Goal: Task Accomplishment & Management: Manage account settings

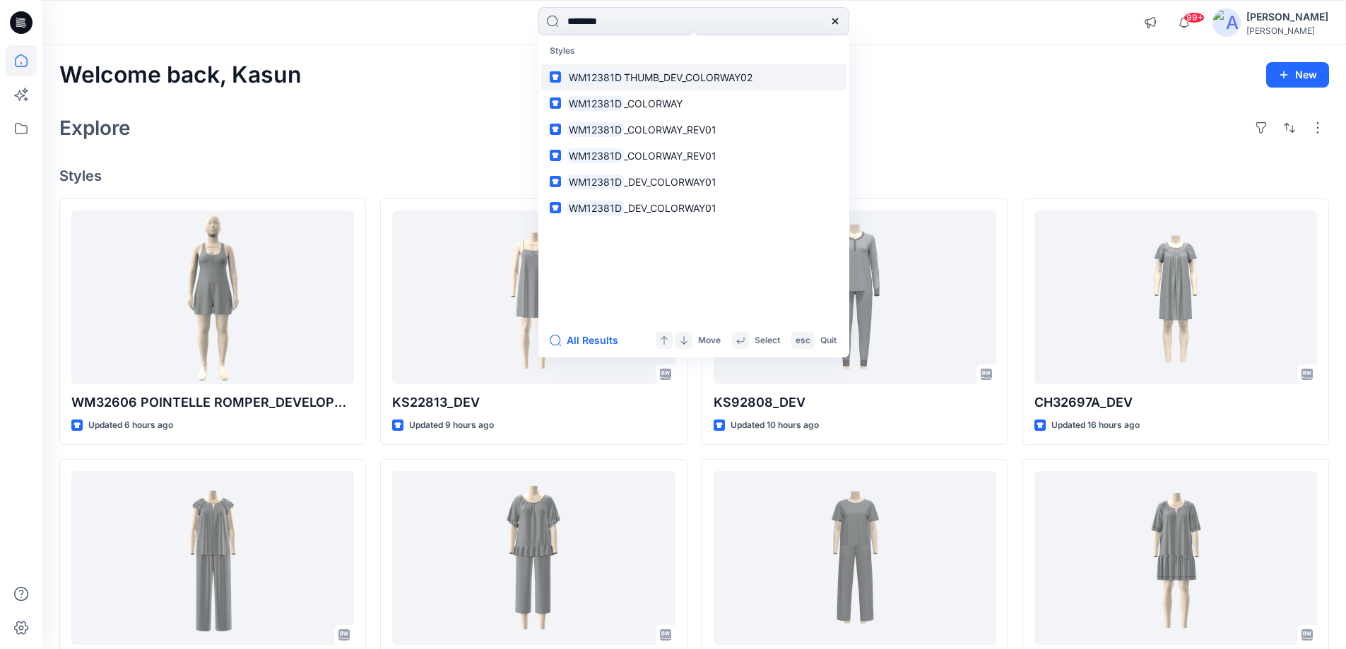
type input "********"
click at [717, 81] on span "THUMB_DEV_COLORWAY02" at bounding box center [688, 77] width 129 height 12
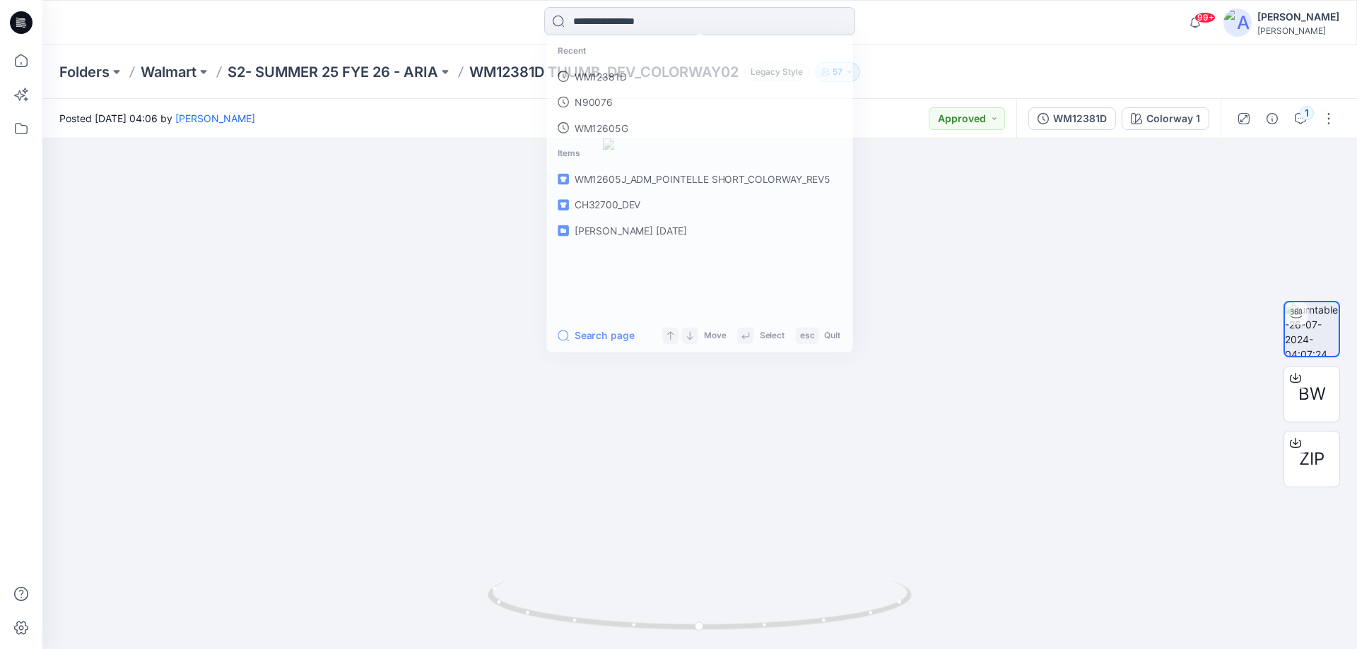
click at [612, 20] on input at bounding box center [699, 21] width 311 height 28
click at [608, 80] on p "WM12381D" at bounding box center [598, 77] width 53 height 15
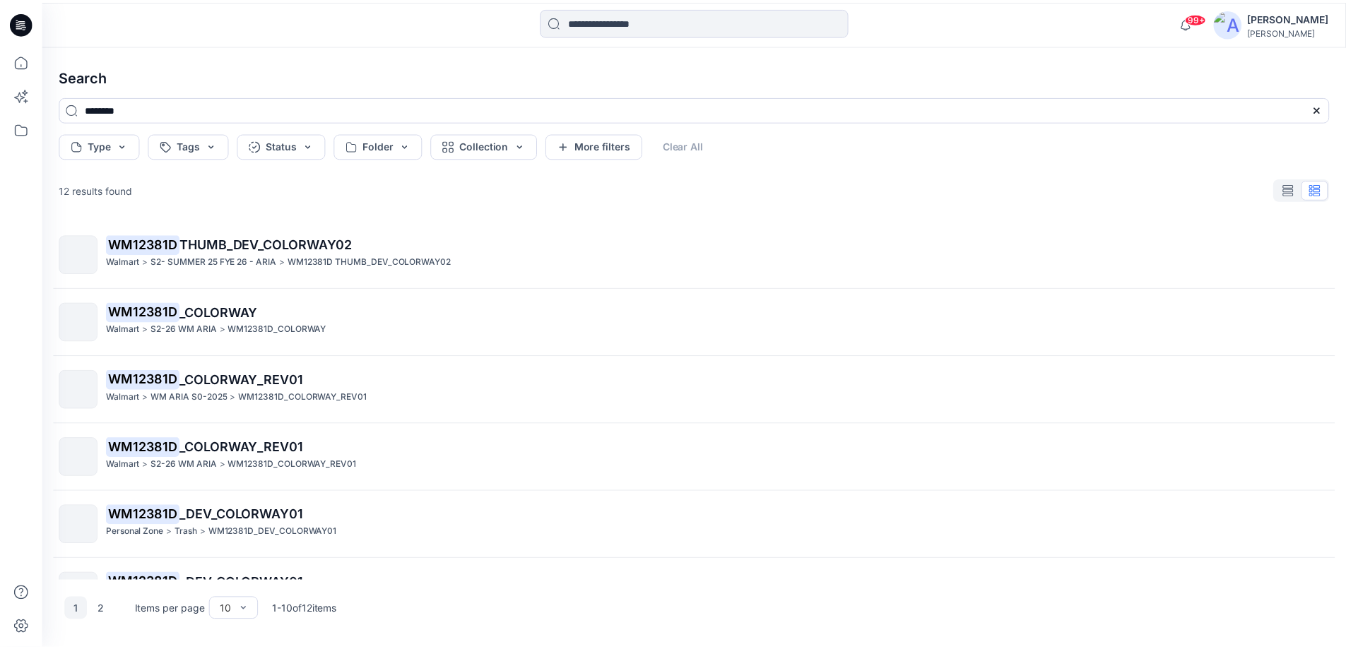
scroll to position [71, 0]
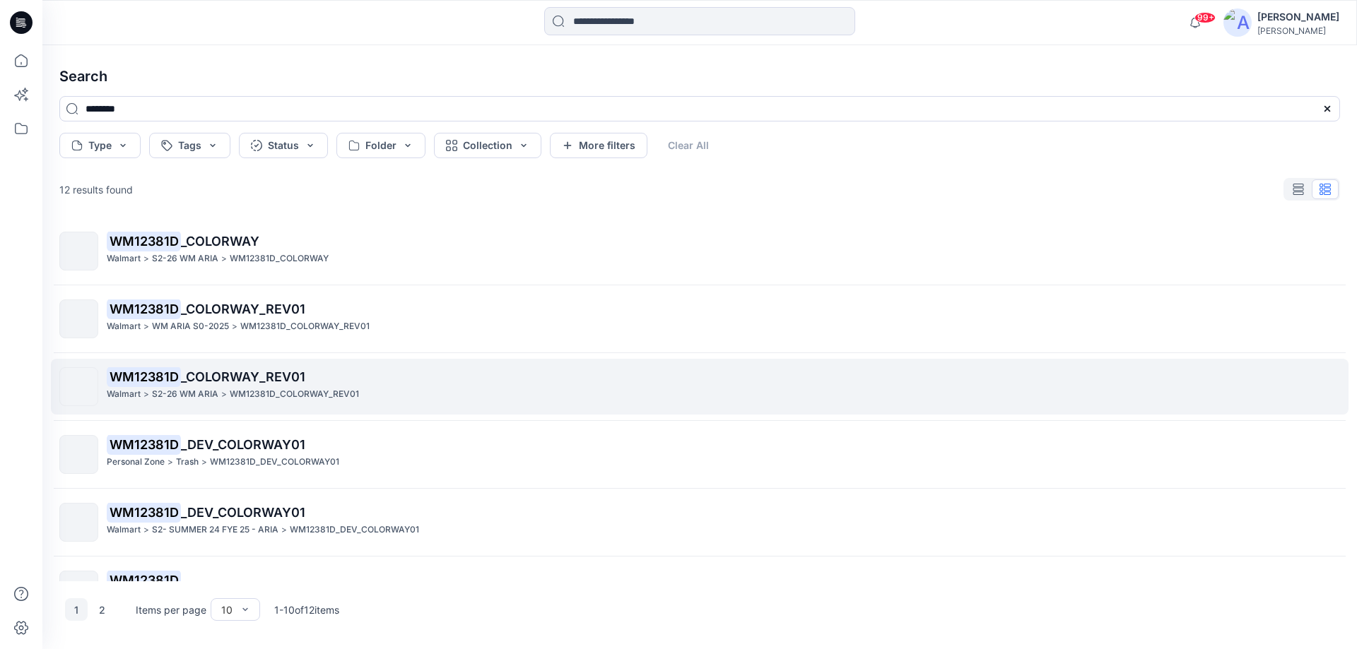
click at [215, 391] on p "S2-26 WM ARIA" at bounding box center [185, 394] width 66 height 15
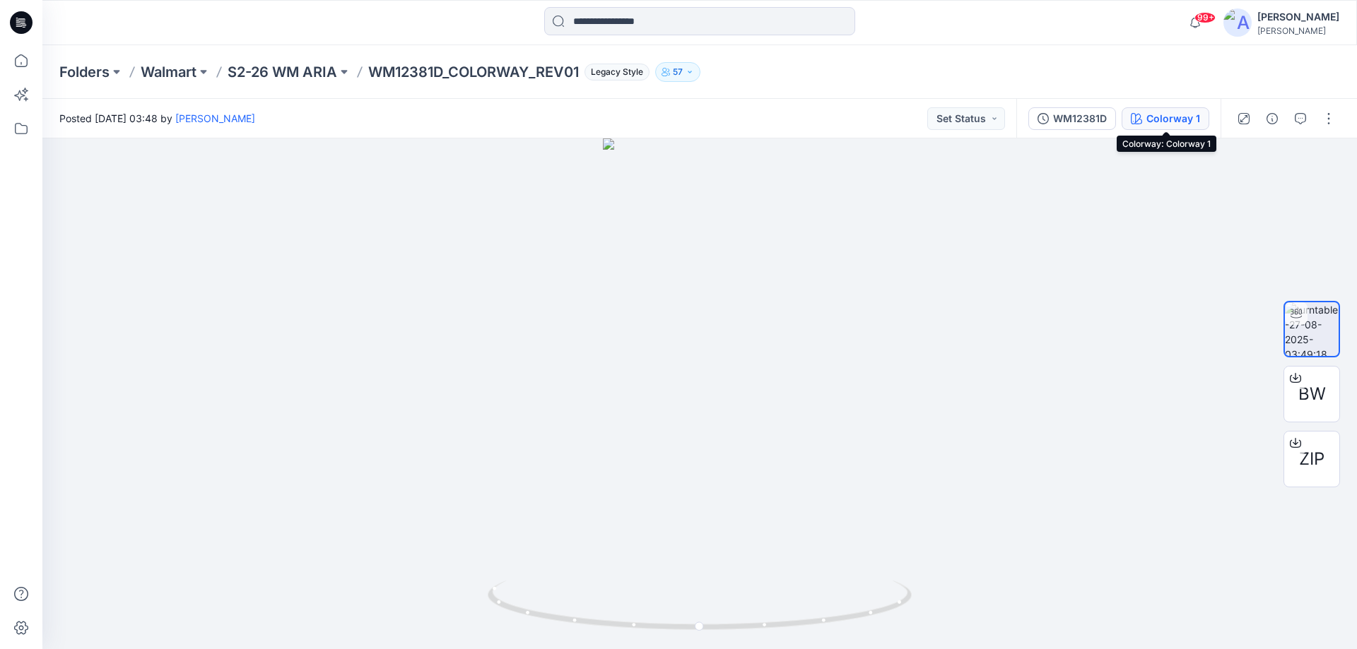
click at [1170, 111] on div "Colorway 1" at bounding box center [1173, 119] width 54 height 16
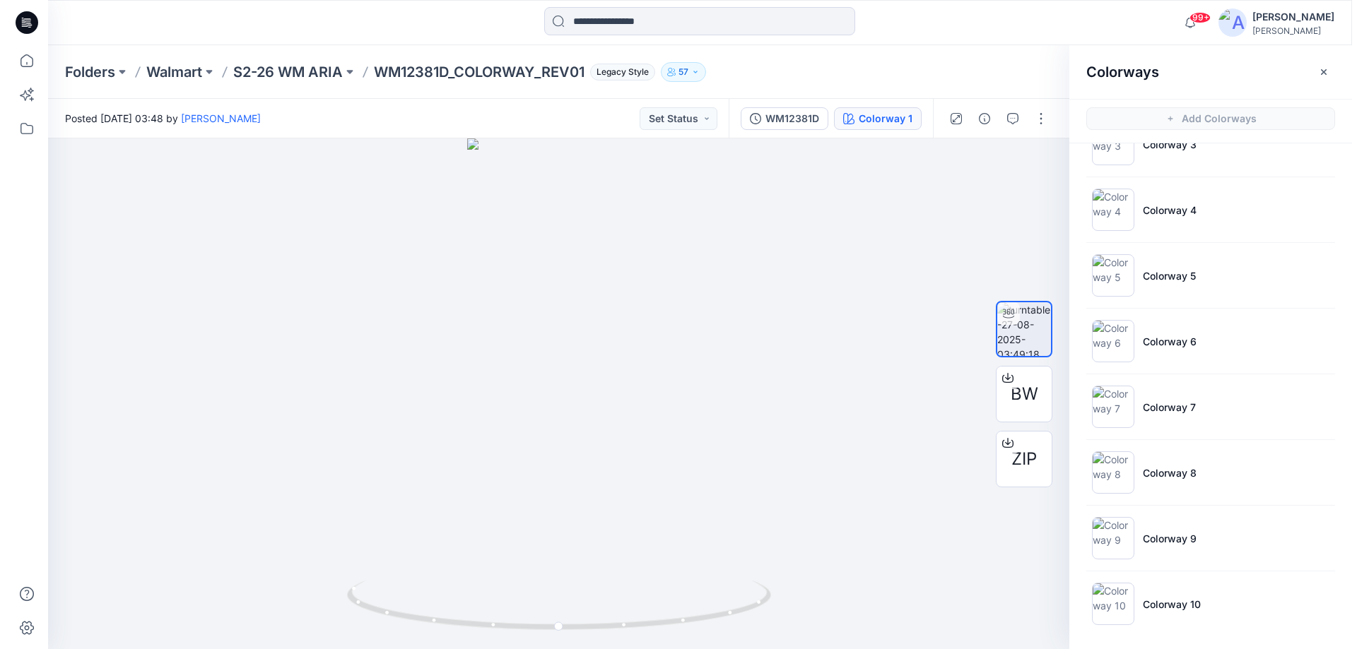
scroll to position [175, 0]
click at [307, 73] on p "S2-26 WM ARIA" at bounding box center [283, 72] width 110 height 20
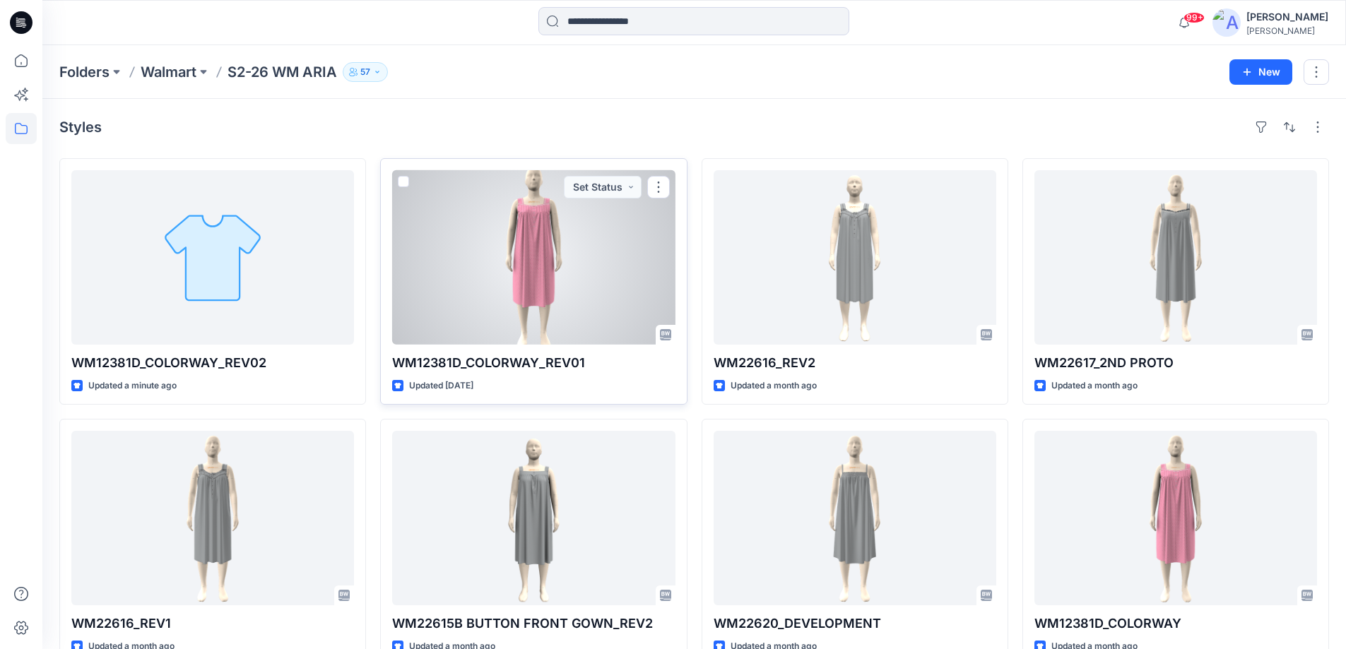
click at [510, 275] on div at bounding box center [533, 257] width 283 height 175
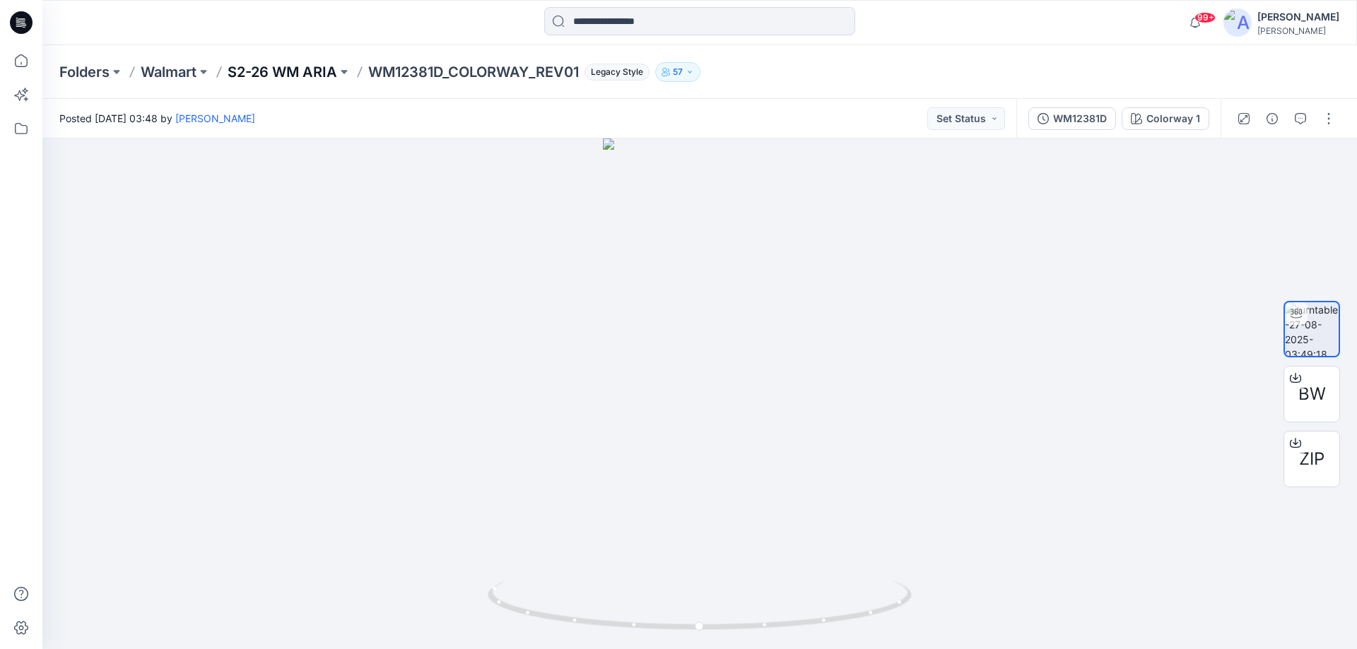
click at [266, 75] on p "S2-26 WM ARIA" at bounding box center [283, 72] width 110 height 20
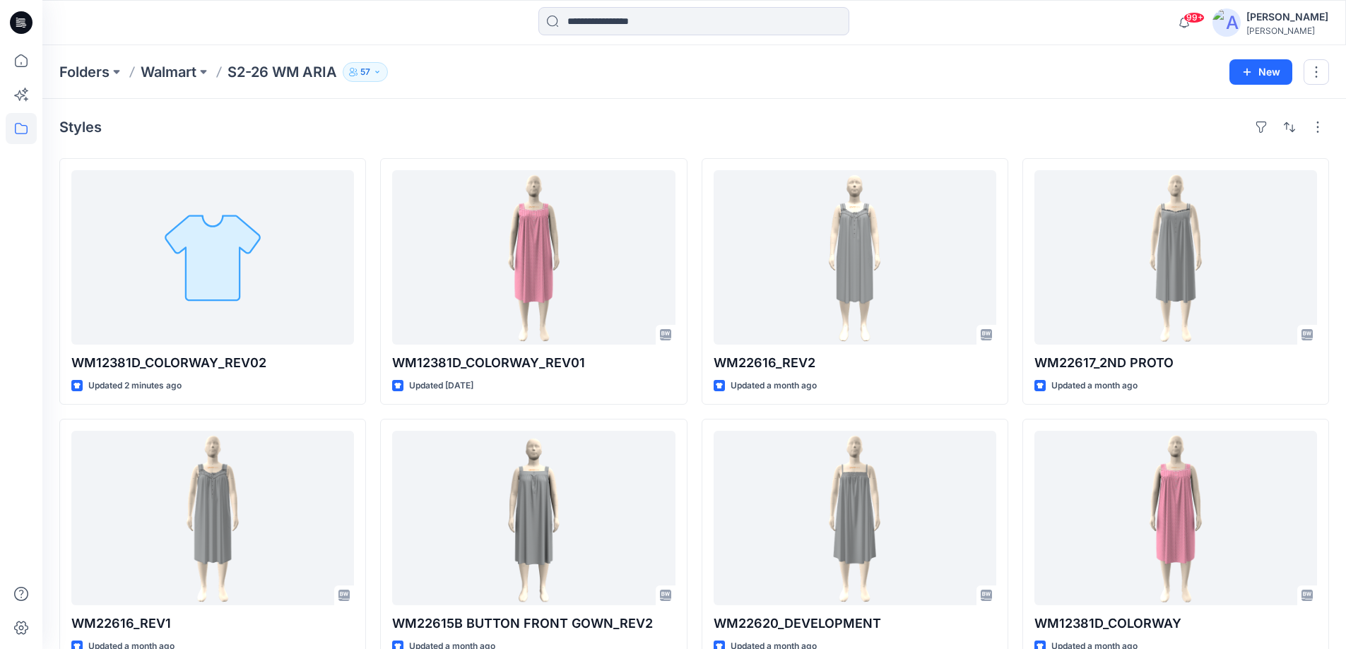
click at [493, 111] on div "Styles WM12381D_COLORWAY_REV02 Updated 2 minutes ago WM22616_REV1 Updated a mon…" at bounding box center [694, 547] width 1304 height 896
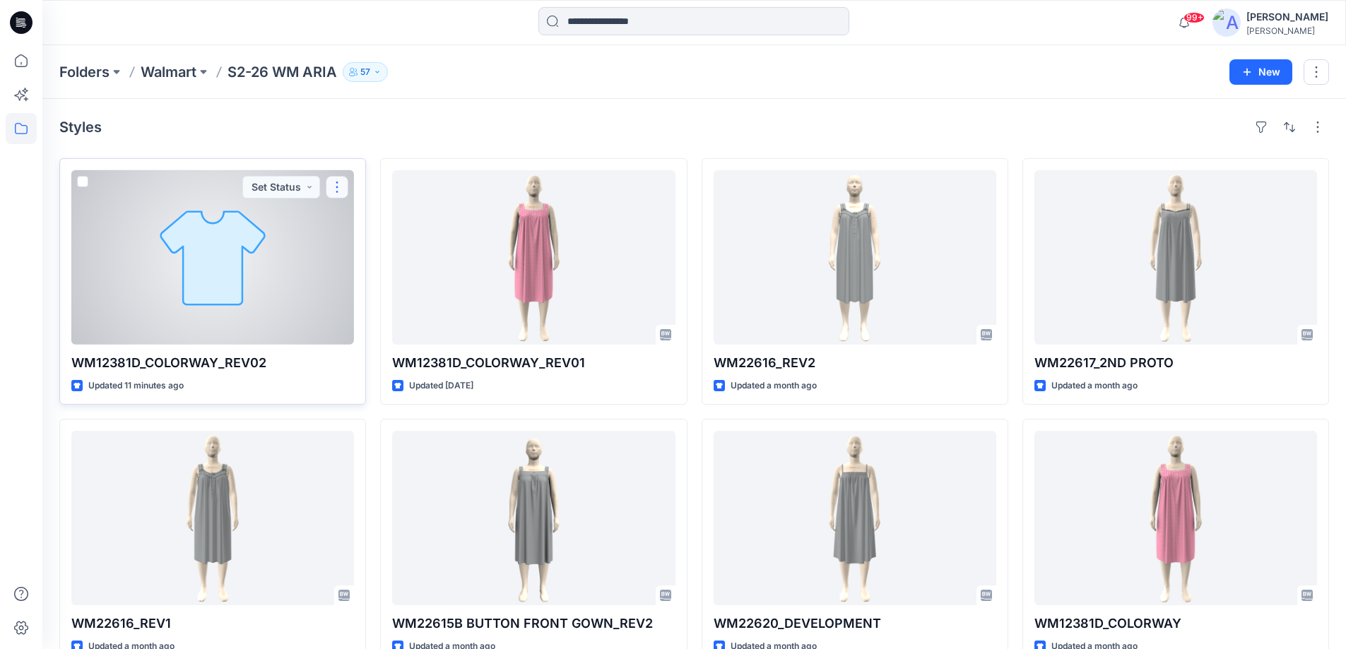
click at [336, 193] on button "button" at bounding box center [337, 187] width 23 height 23
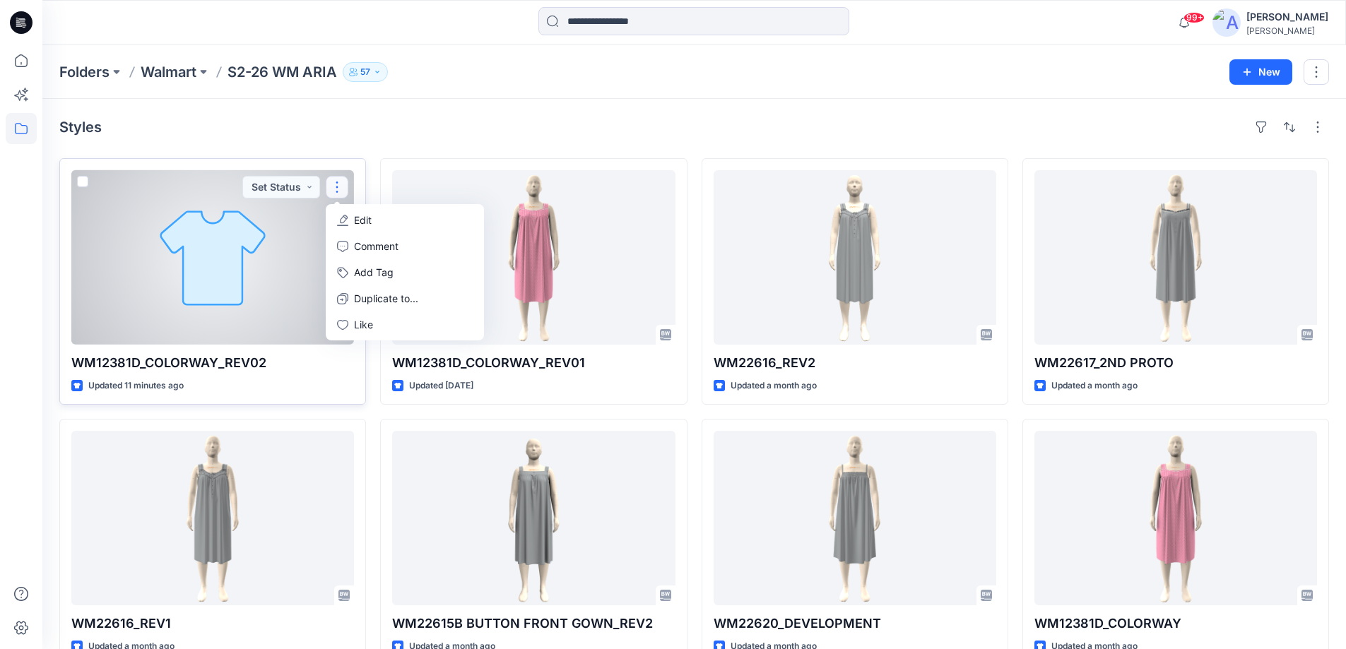
click at [345, 217] on icon "button" at bounding box center [344, 219] width 8 height 8
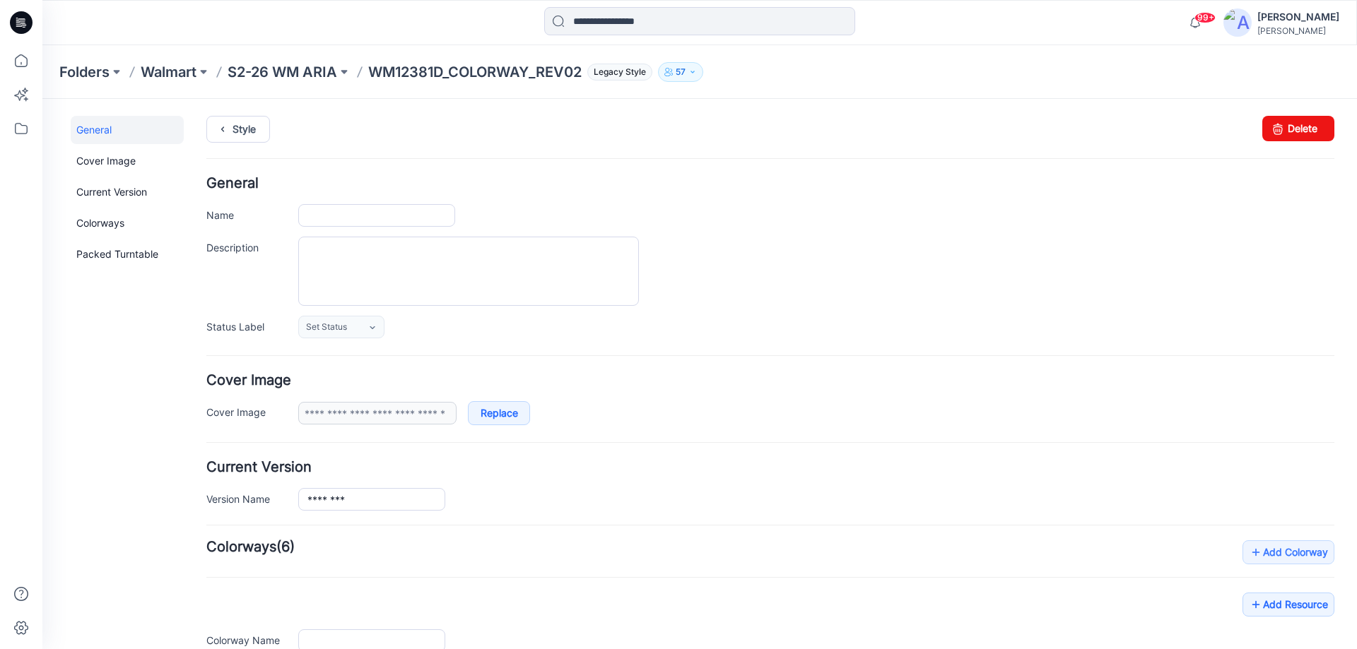
type input "**********"
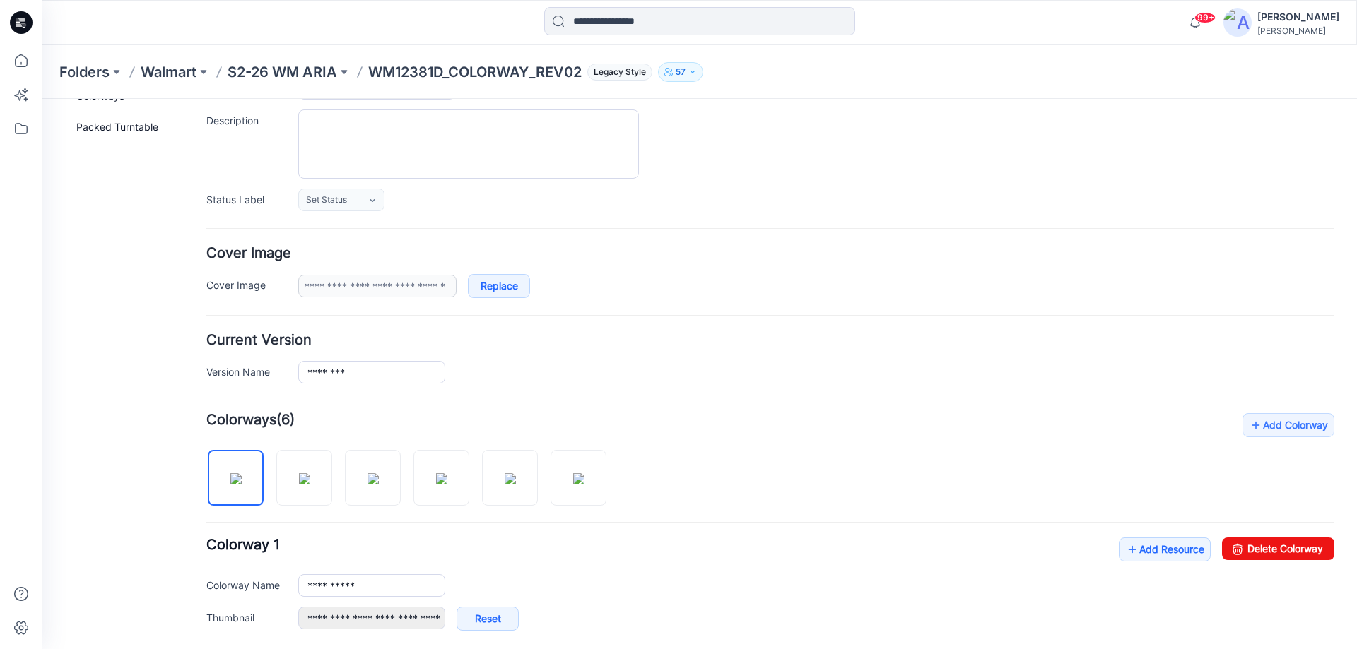
scroll to position [353, 0]
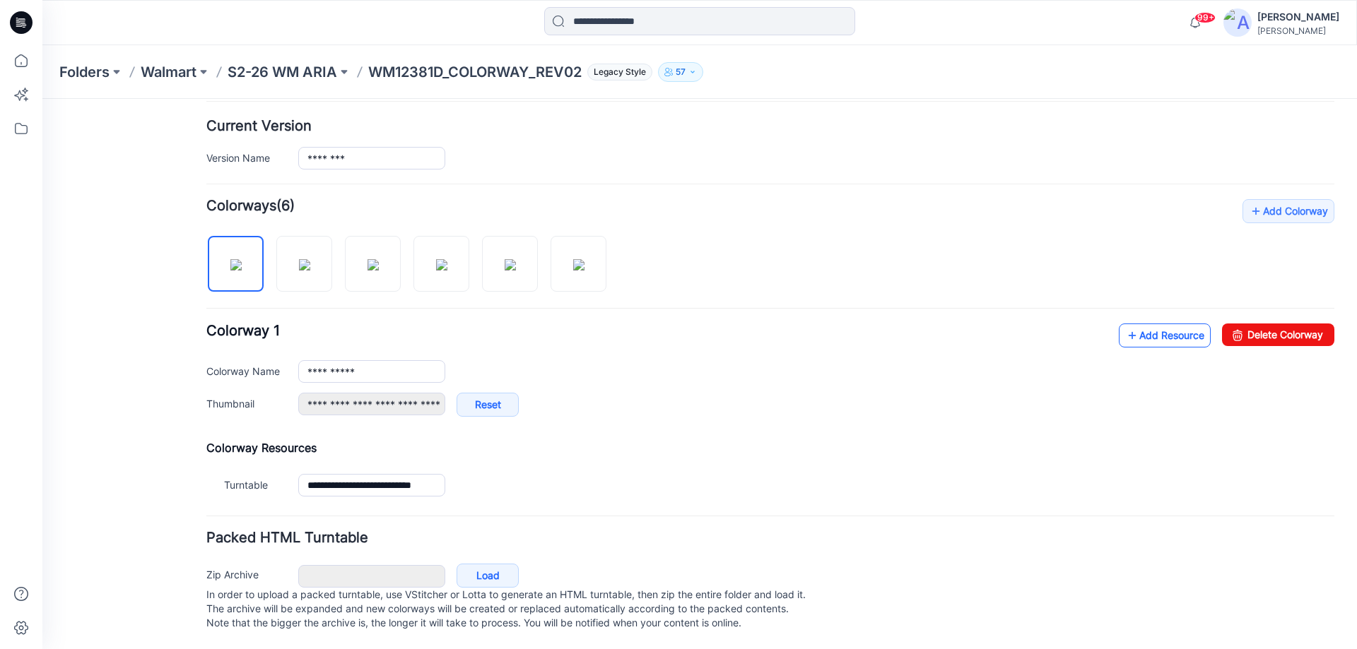
click at [1157, 328] on link "Add Resource" at bounding box center [1165, 336] width 92 height 24
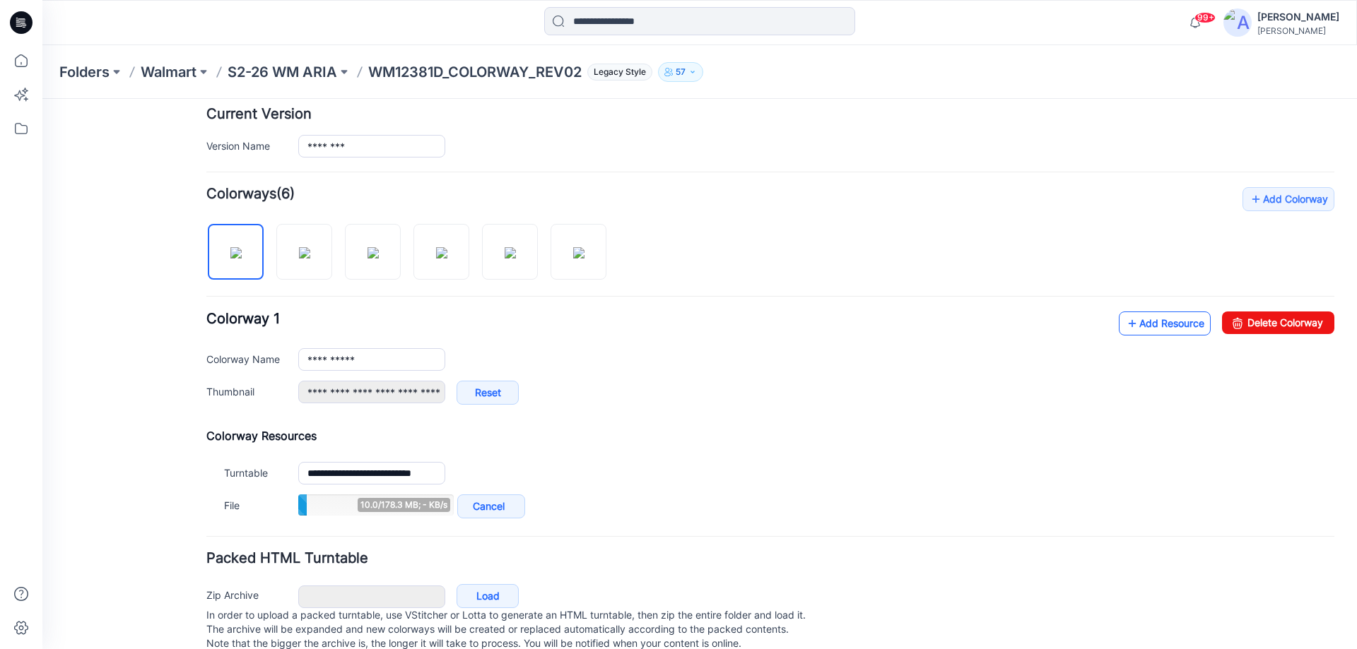
click at [1141, 328] on link "Add Resource" at bounding box center [1165, 324] width 92 height 24
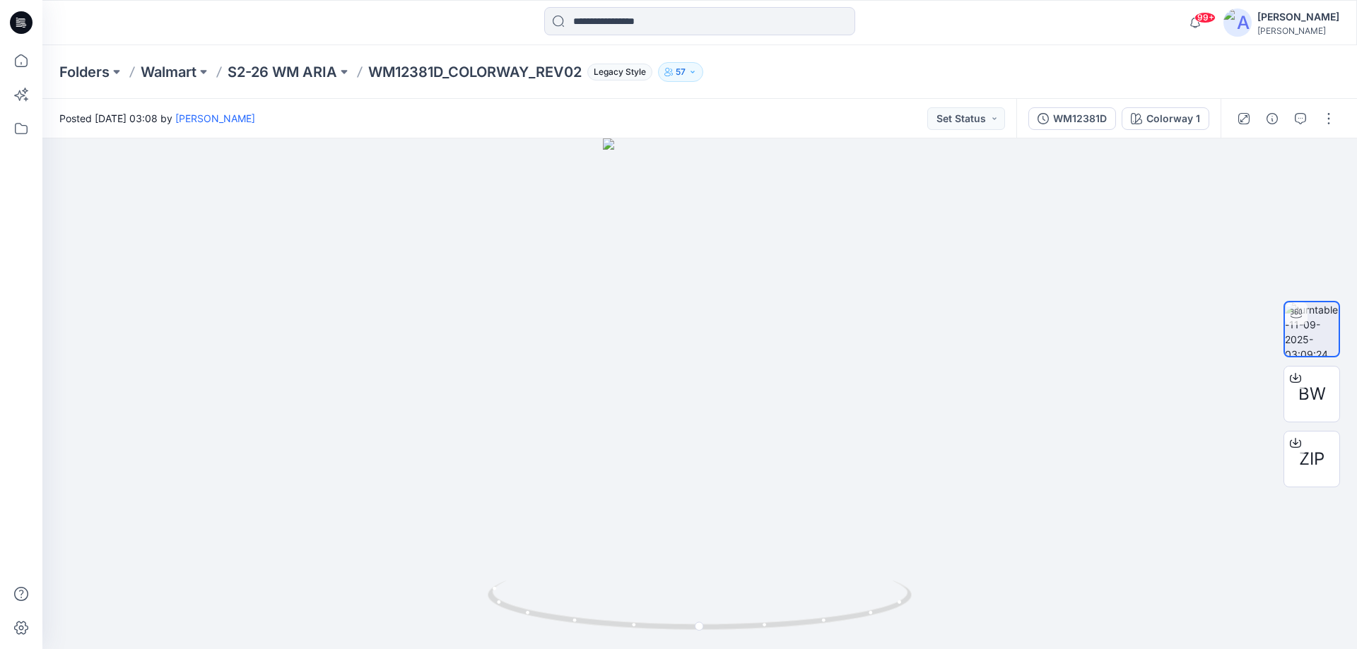
drag, startPoint x: 0, startPoint y: 0, endPoint x: 230, endPoint y: 137, distance: 268.1
drag, startPoint x: 230, startPoint y: 137, endPoint x: 876, endPoint y: 69, distance: 648.7
drag, startPoint x: 876, startPoint y: 69, endPoint x: 919, endPoint y: 69, distance: 43.1
click at [921, 71] on div "Folders Walmart S2-26 WM ARIA WM12381D_COLORWAY_REV02 Legacy Style 57" at bounding box center [644, 72] width 1170 height 20
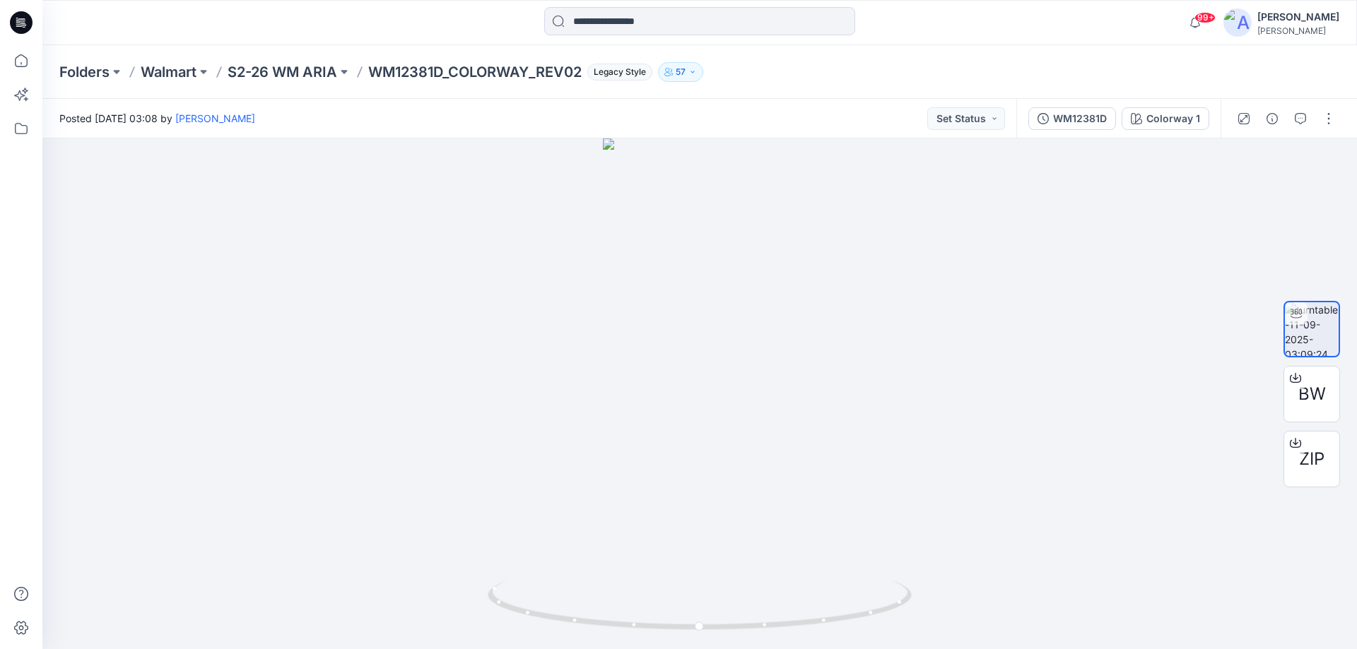
click at [926, 74] on div "Folders Walmart S2-26 WM ARIA WM12381D_COLORWAY_REV02 Legacy Style 57" at bounding box center [644, 72] width 1170 height 20
drag, startPoint x: 926, startPoint y: 74, endPoint x: 919, endPoint y: 65, distance: 11.6
click at [919, 65] on div "Folders Walmart S2-26 WM ARIA WM12381D_COLORWAY_REV02 Legacy Style 57" at bounding box center [644, 72] width 1170 height 20
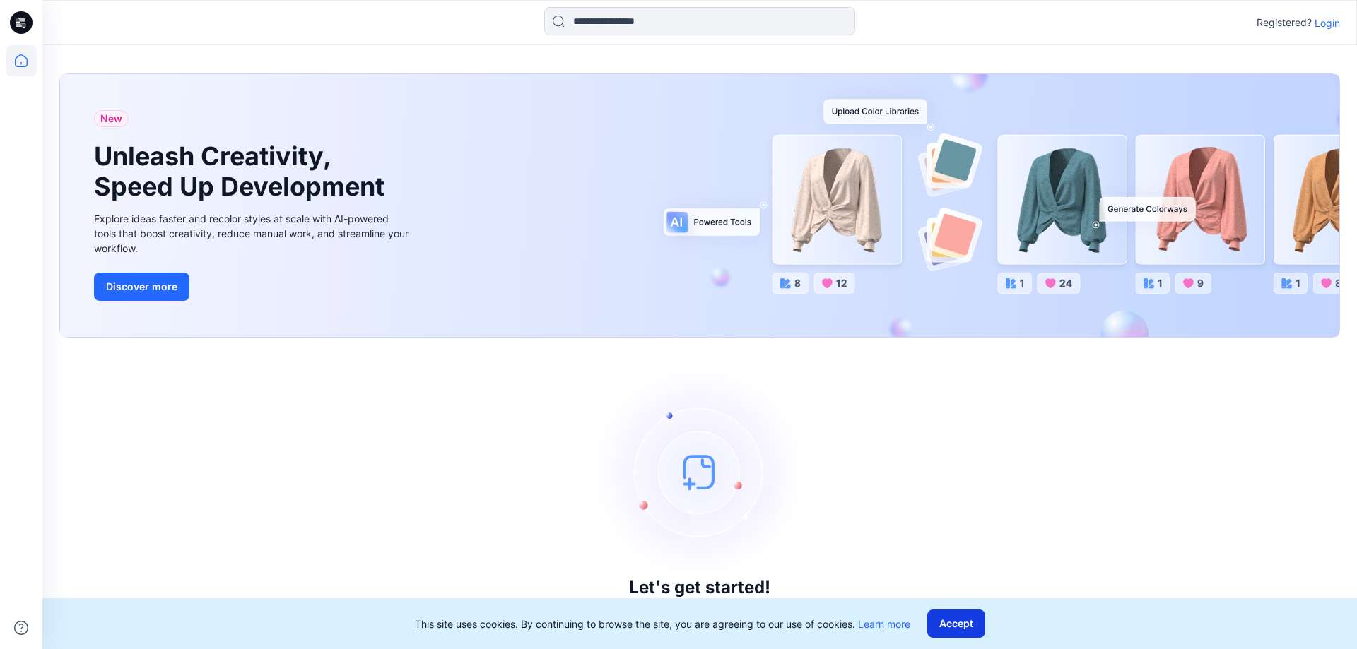
click at [968, 625] on button "Accept" at bounding box center [956, 624] width 58 height 28
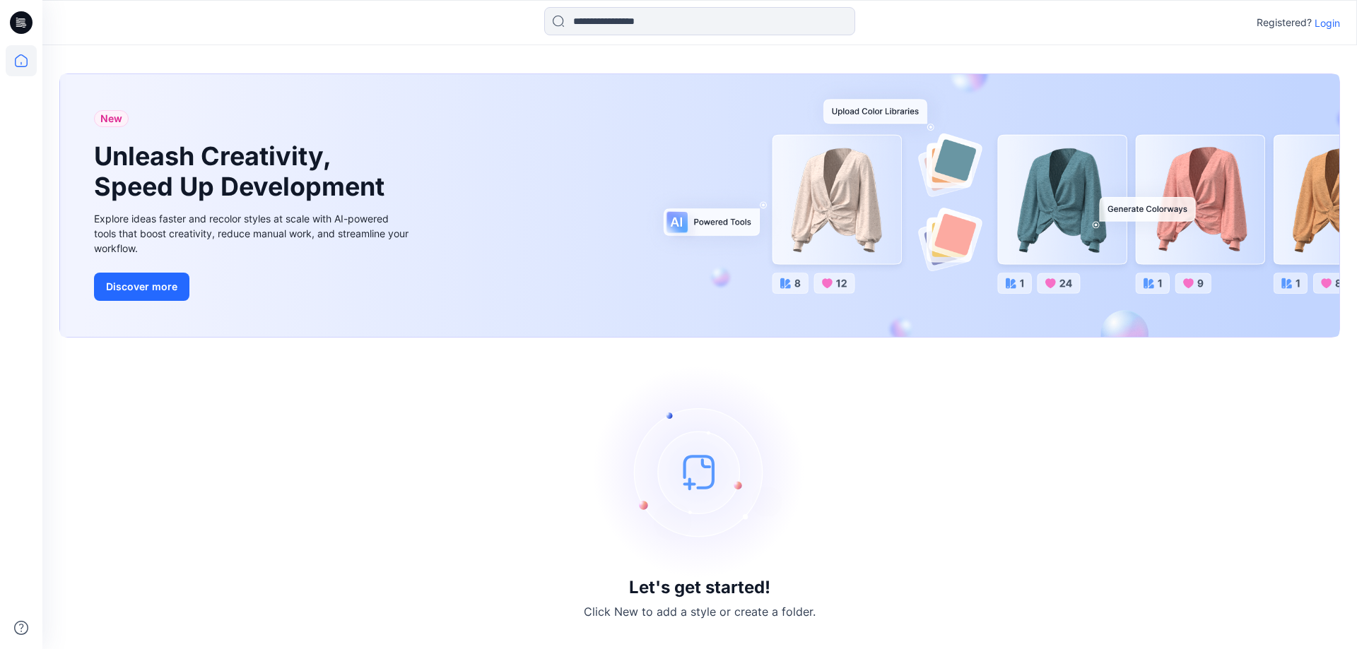
click at [1319, 27] on p "Login" at bounding box center [1326, 23] width 25 height 15
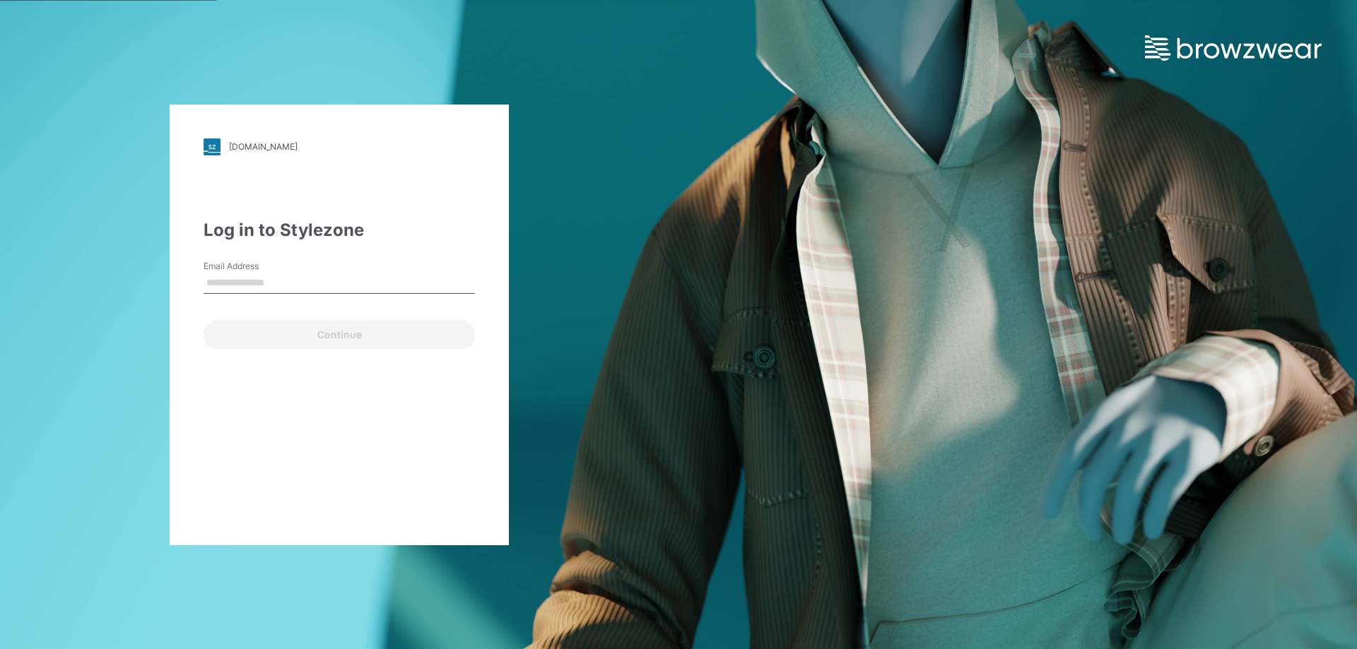
type input "**********"
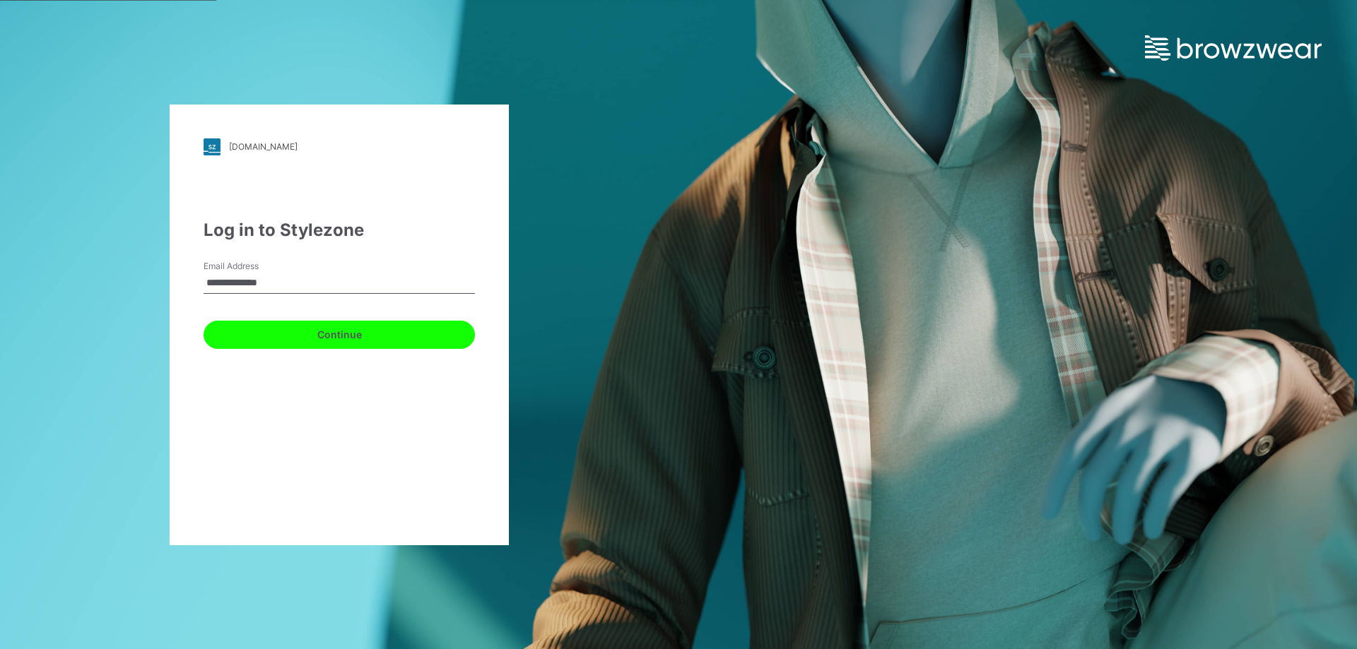
click at [317, 329] on button "Continue" at bounding box center [339, 335] width 271 height 28
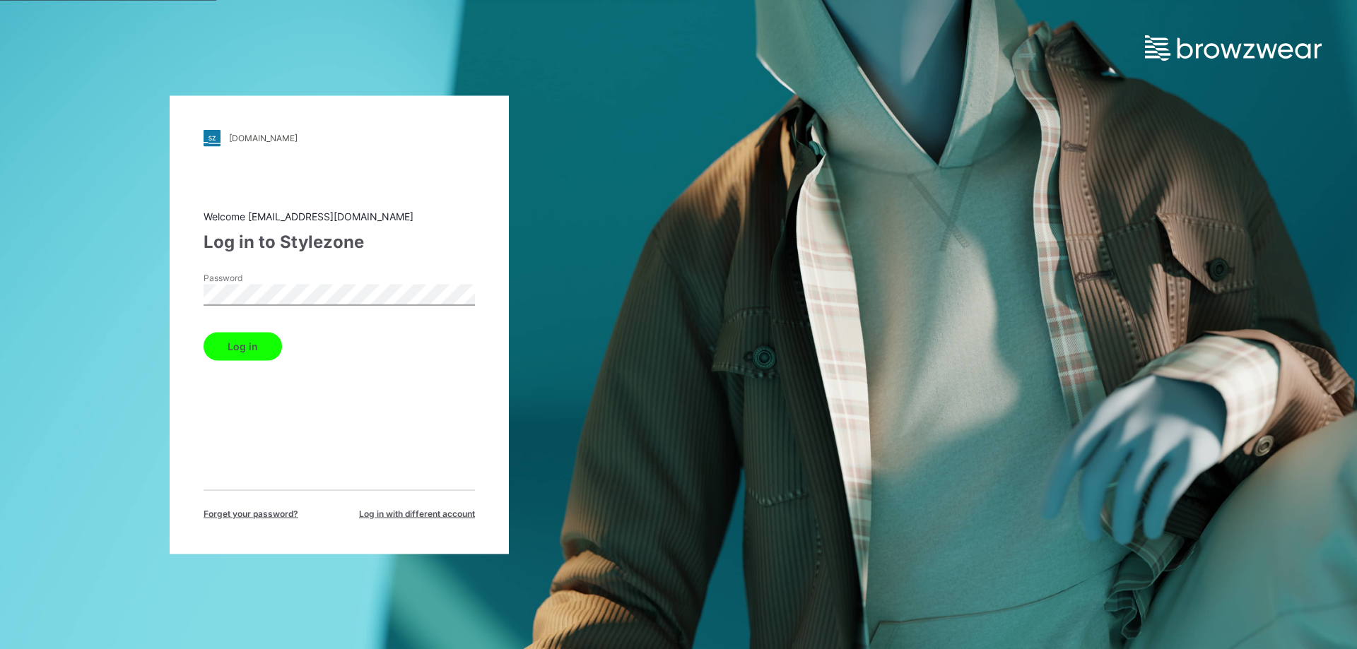
click at [204, 332] on button "Log in" at bounding box center [243, 346] width 78 height 28
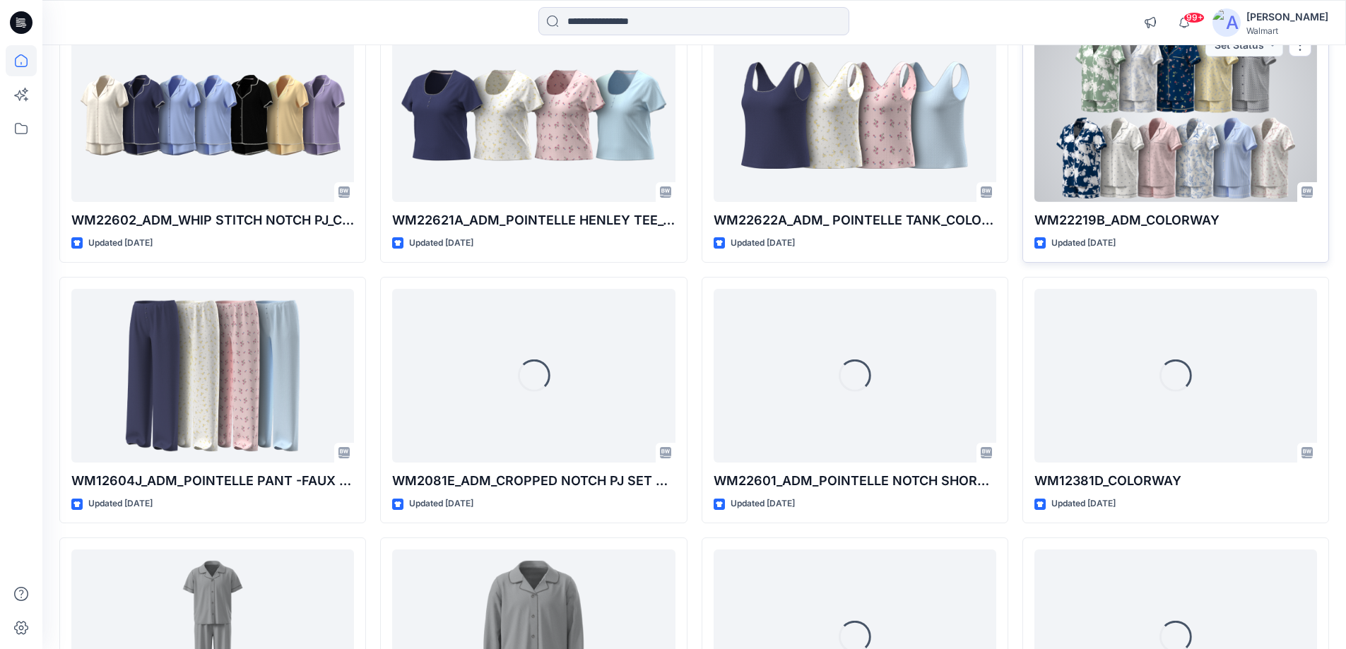
scroll to position [1586, 0]
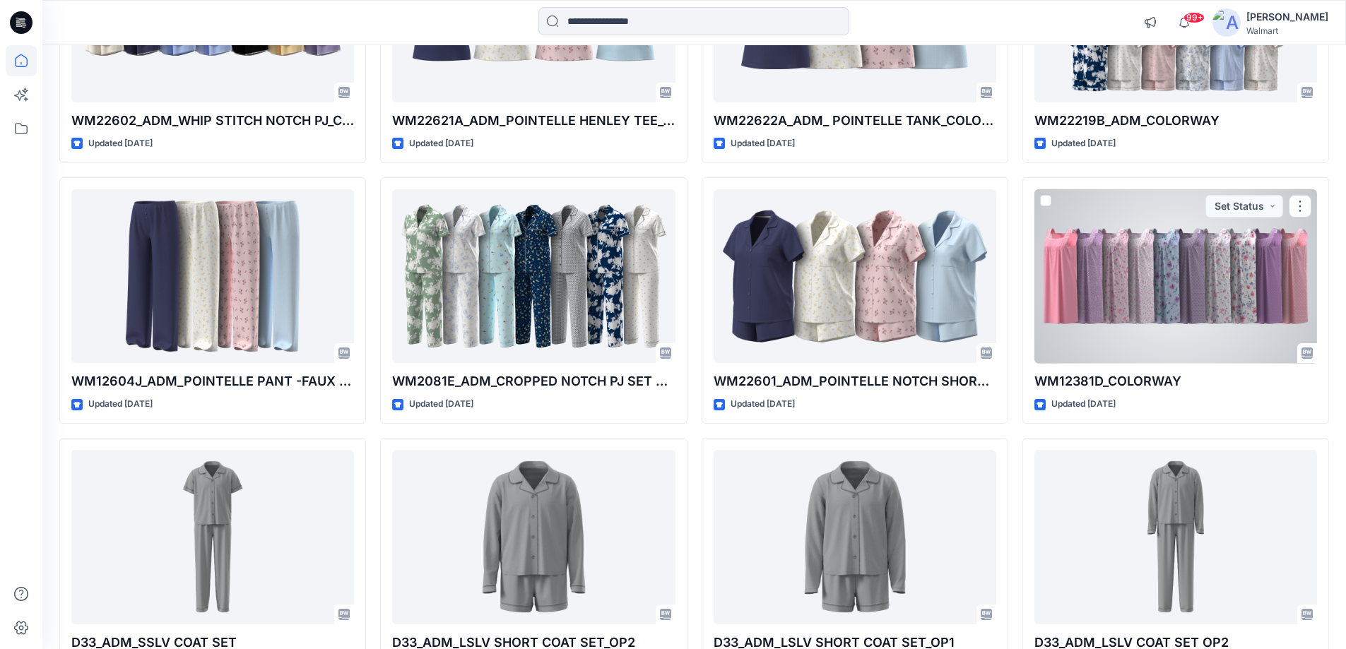
click at [1112, 295] on div at bounding box center [1176, 276] width 283 height 175
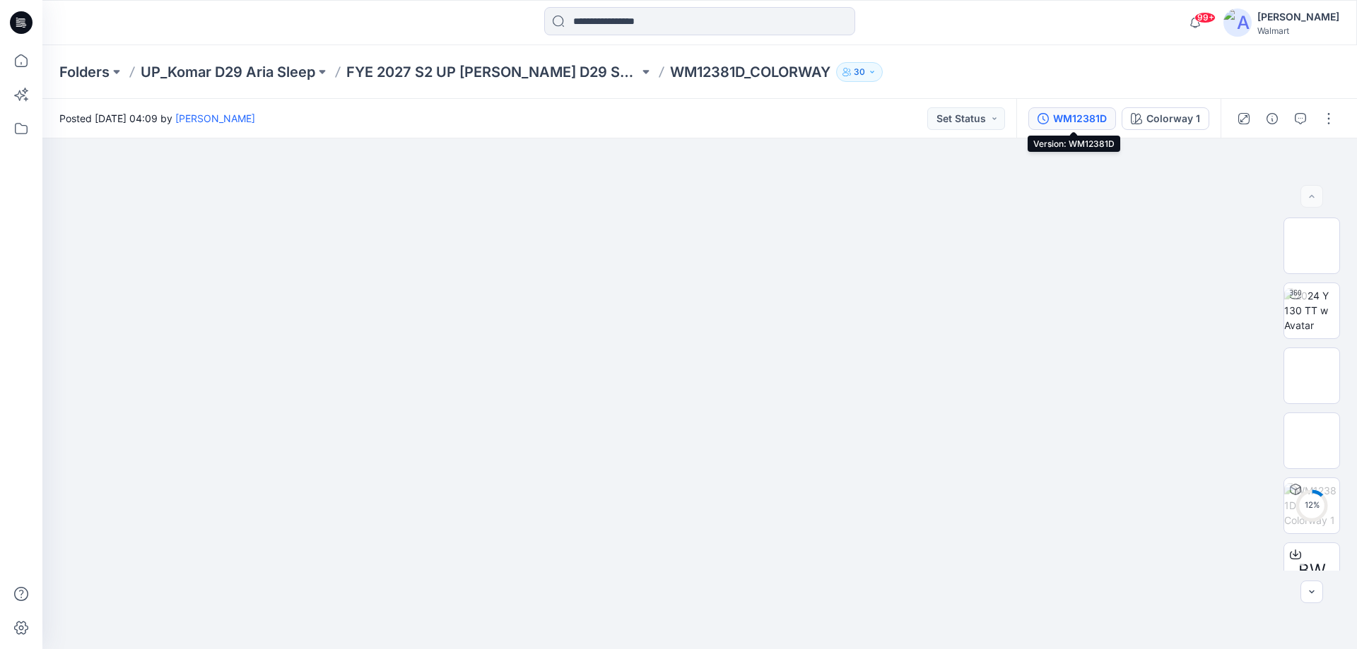
click at [1058, 120] on div "WM12381D" at bounding box center [1080, 119] width 54 height 16
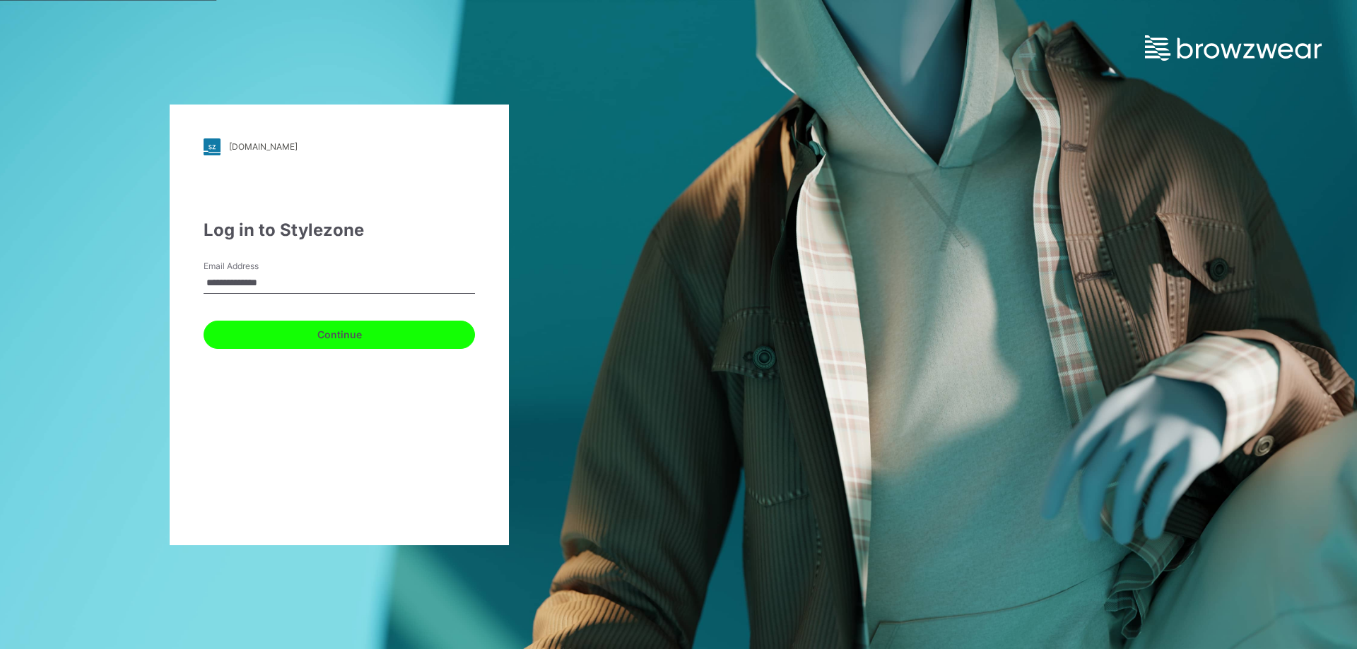
click at [310, 329] on button "Continue" at bounding box center [339, 335] width 271 height 28
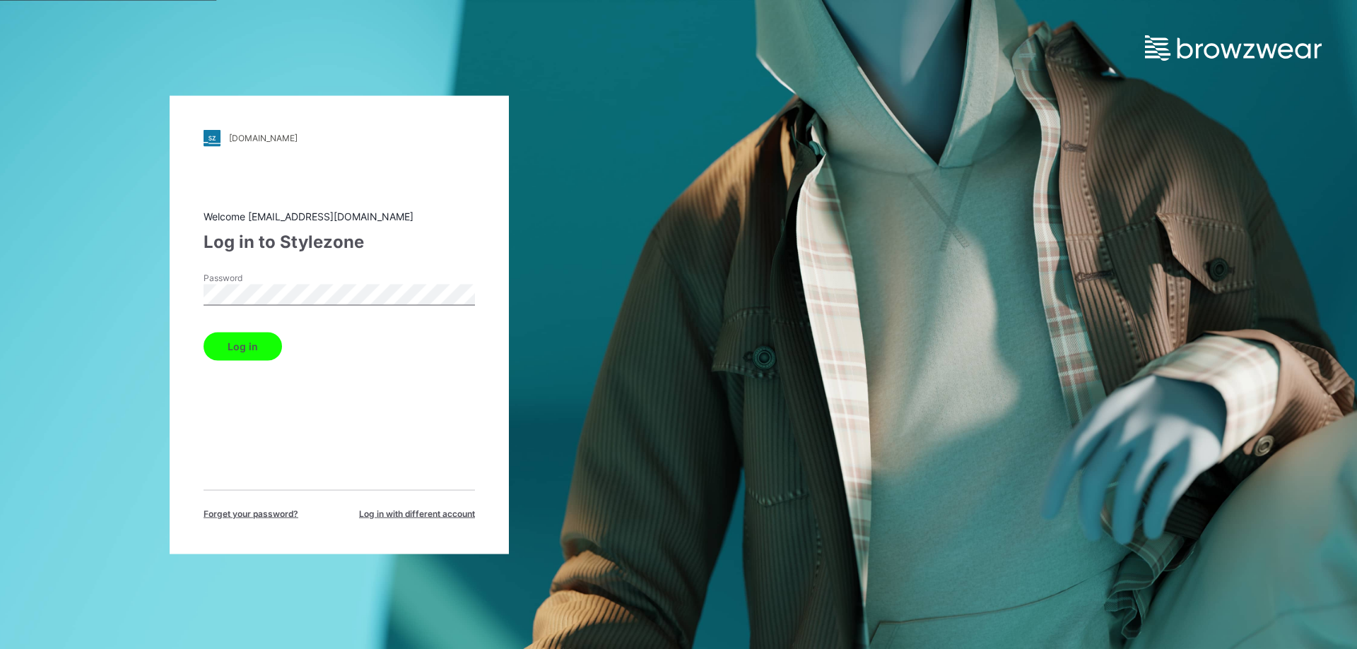
click at [204, 332] on button "Log in" at bounding box center [243, 346] width 78 height 28
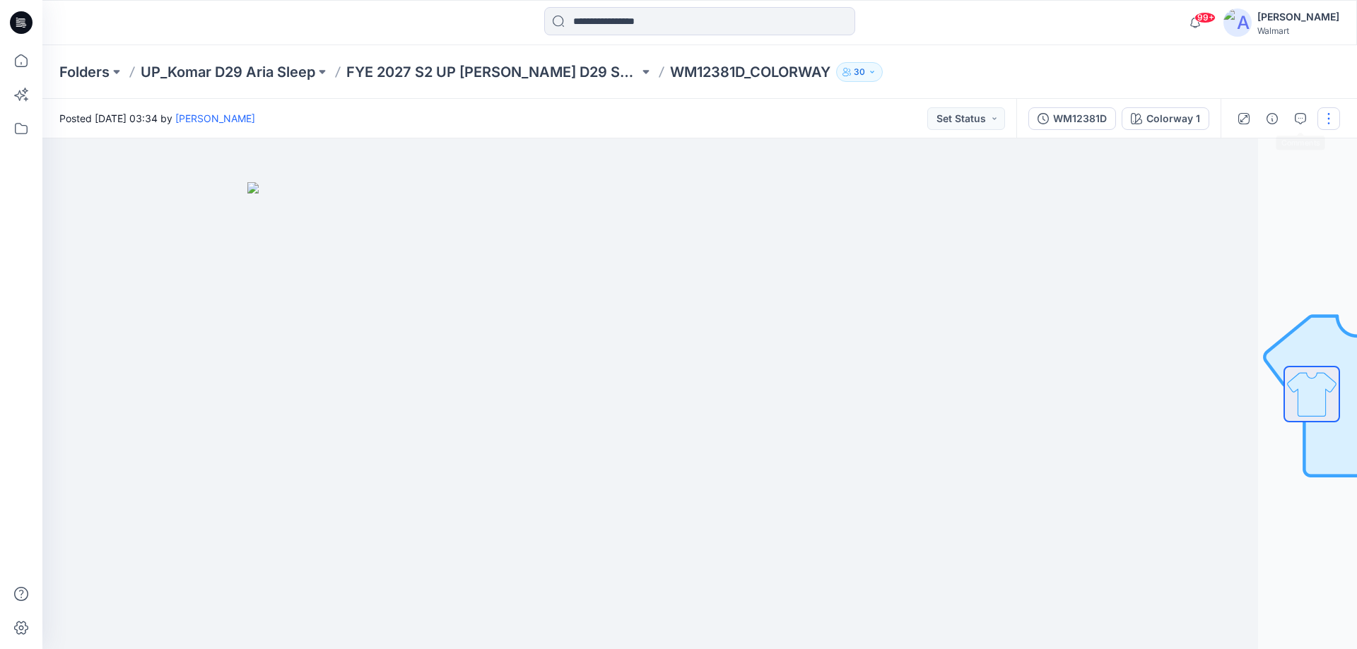
click at [1323, 117] on button "button" at bounding box center [1328, 118] width 23 height 23
click at [1244, 187] on p "Edit" at bounding box center [1239, 191] width 18 height 15
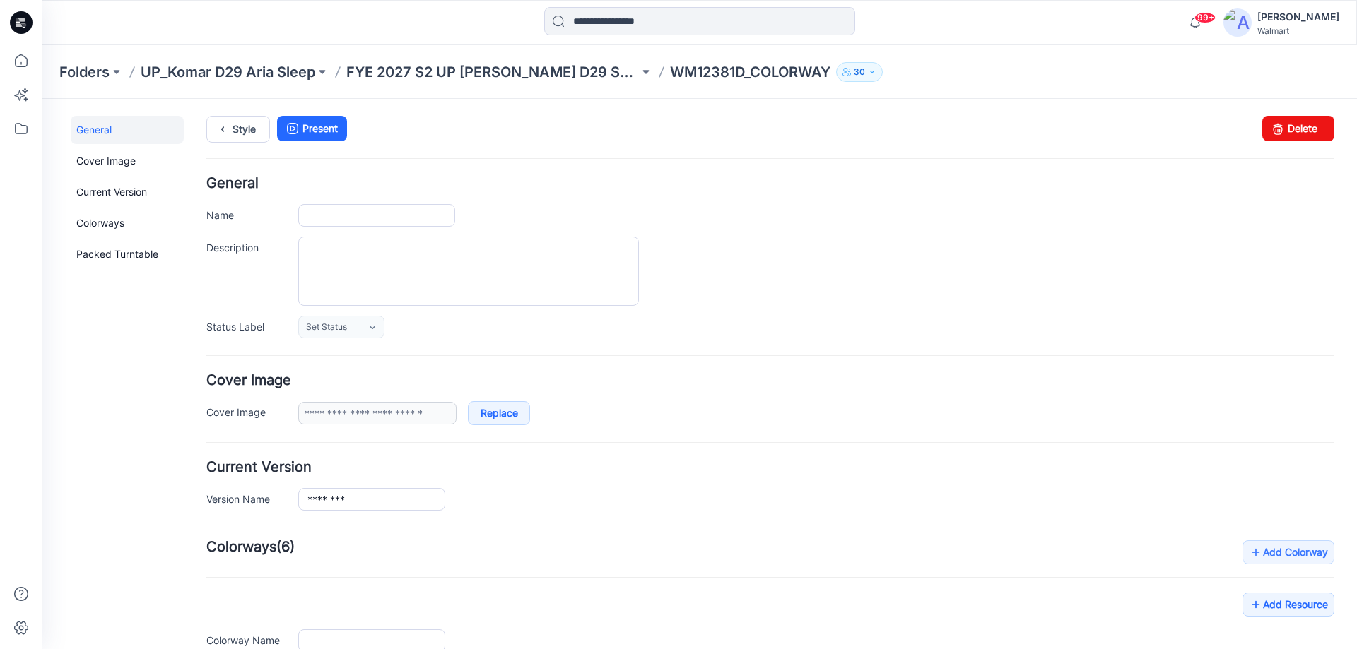
type input "**********"
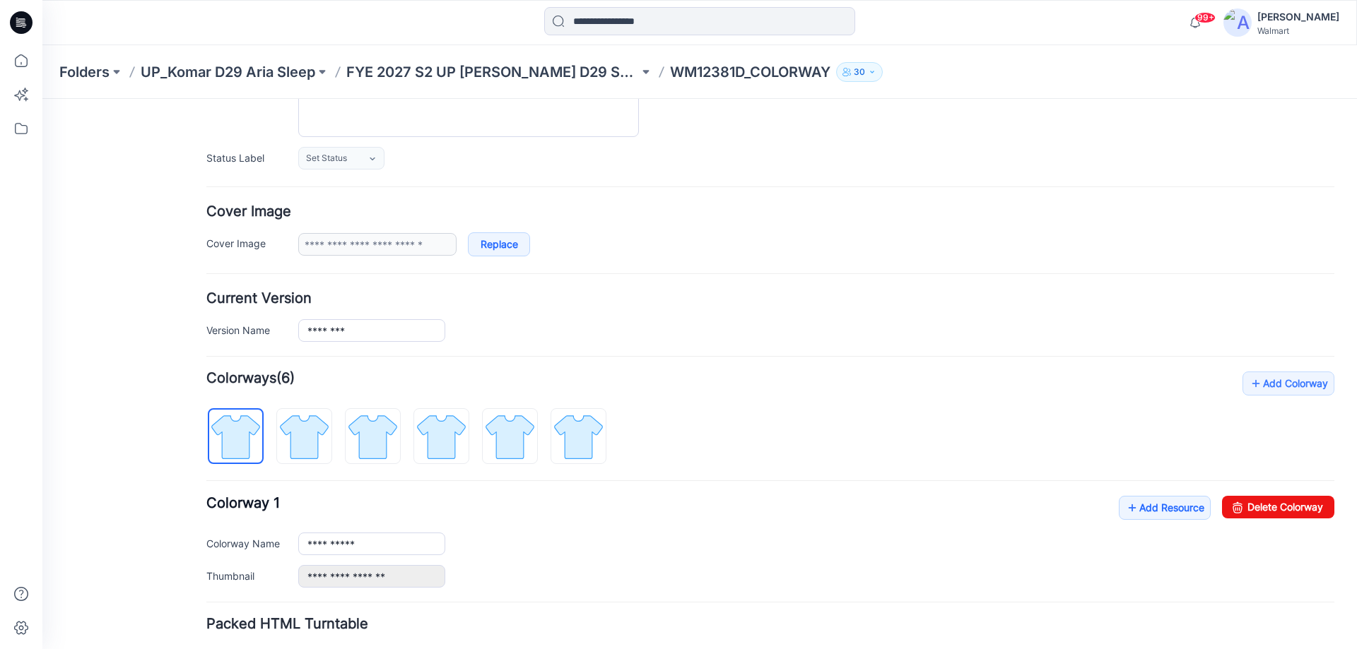
scroll to position [269, 0]
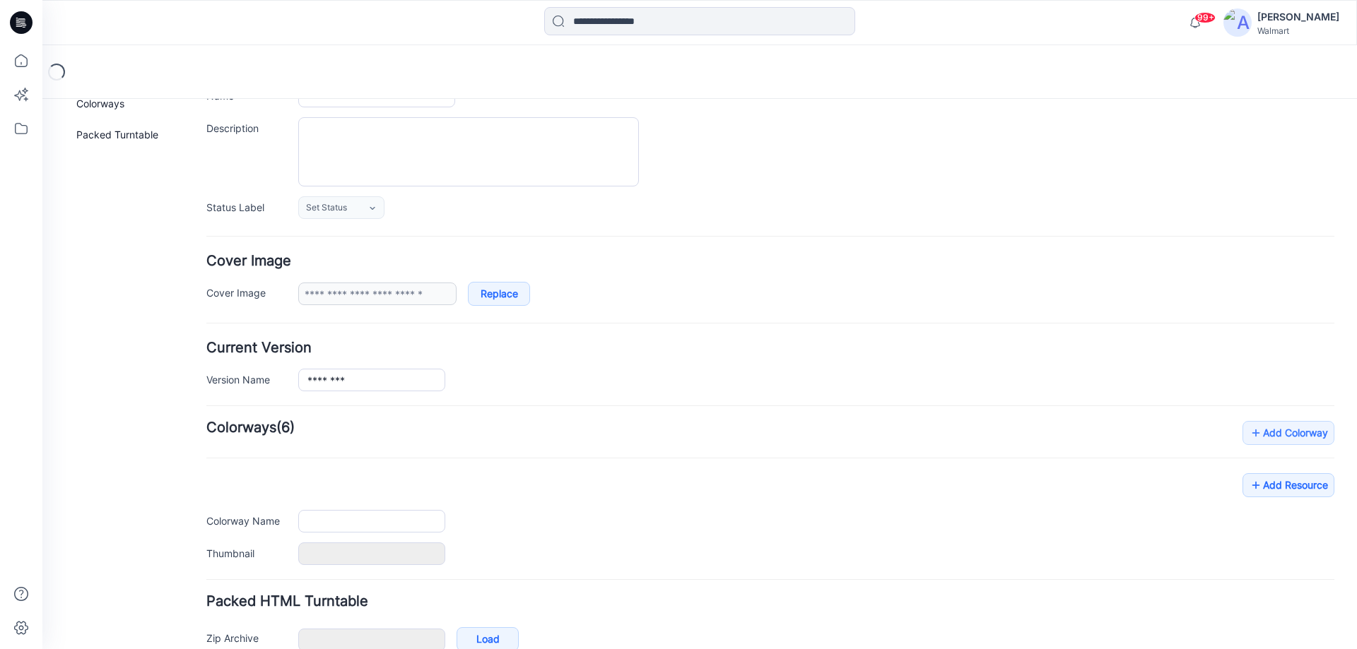
scroll to position [197, 0]
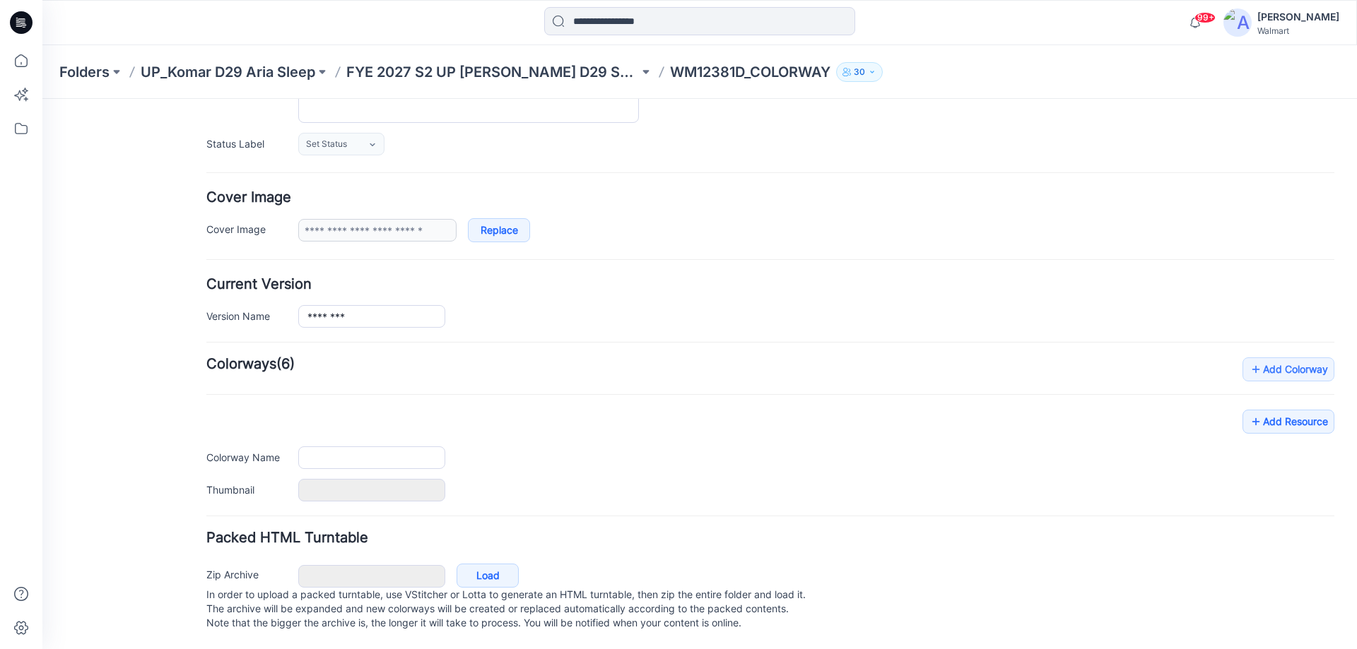
type input "**********"
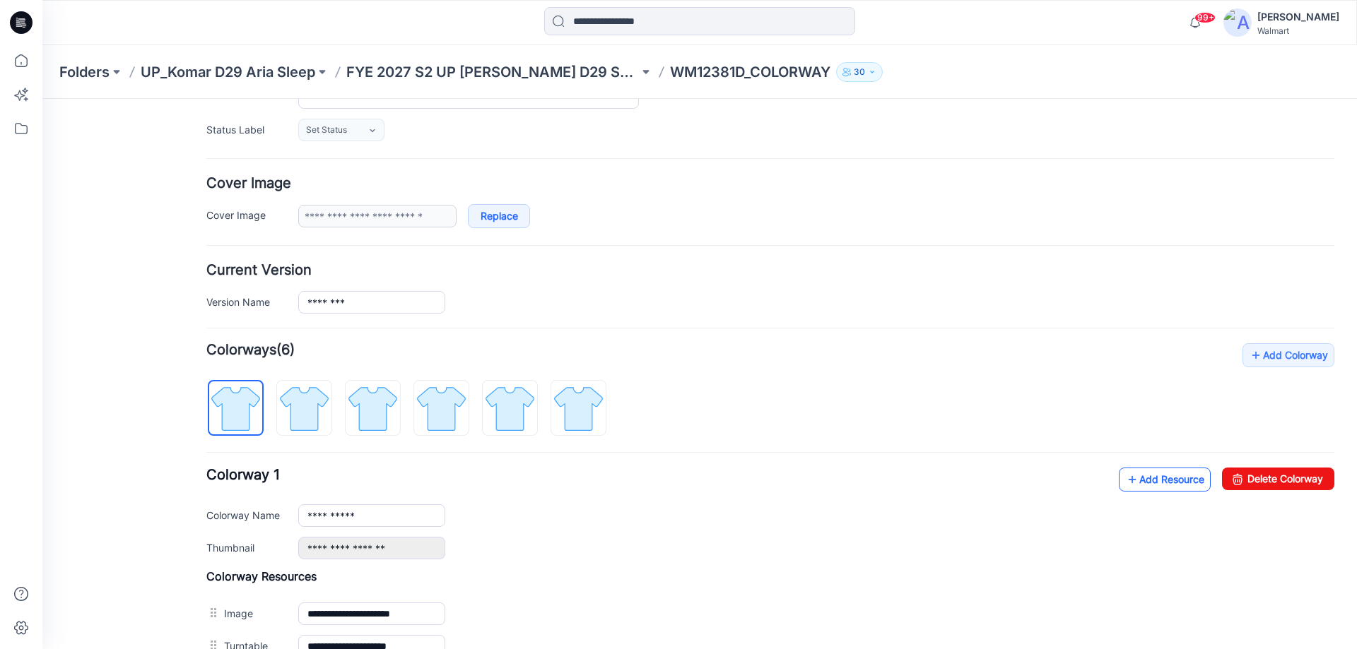
click at [1146, 482] on link "Add Resource" at bounding box center [1165, 480] width 92 height 24
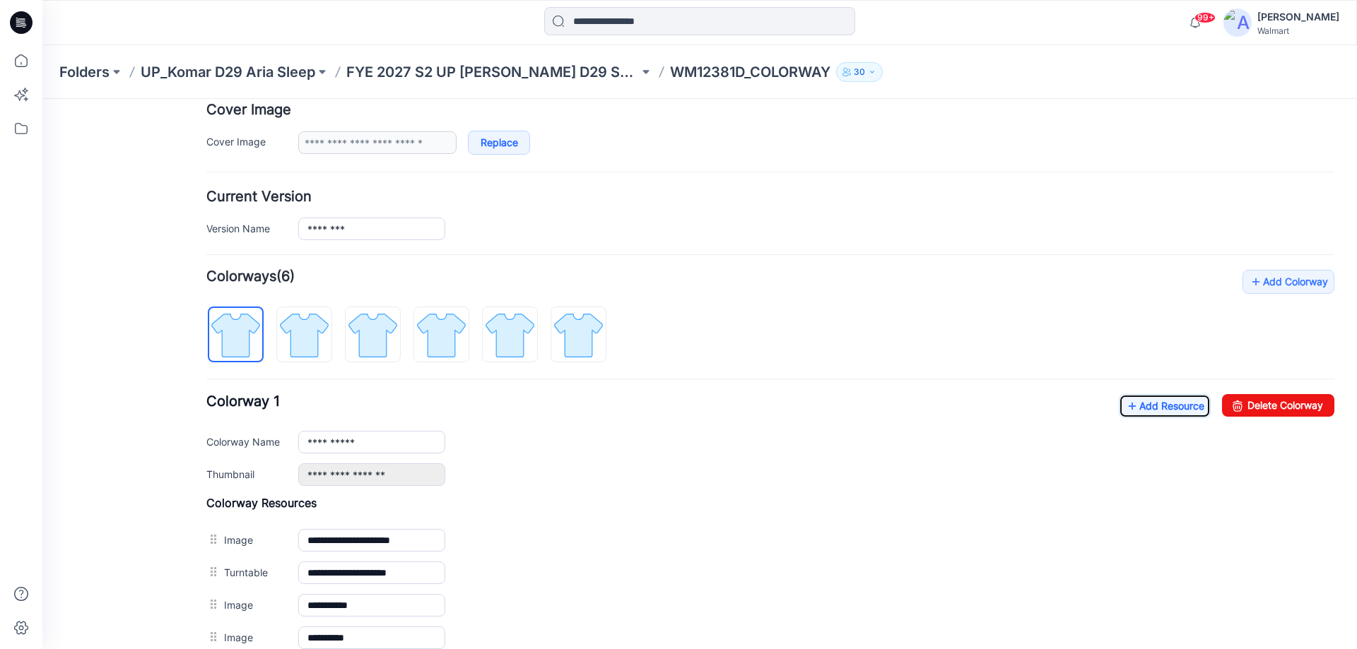
scroll to position [338, 0]
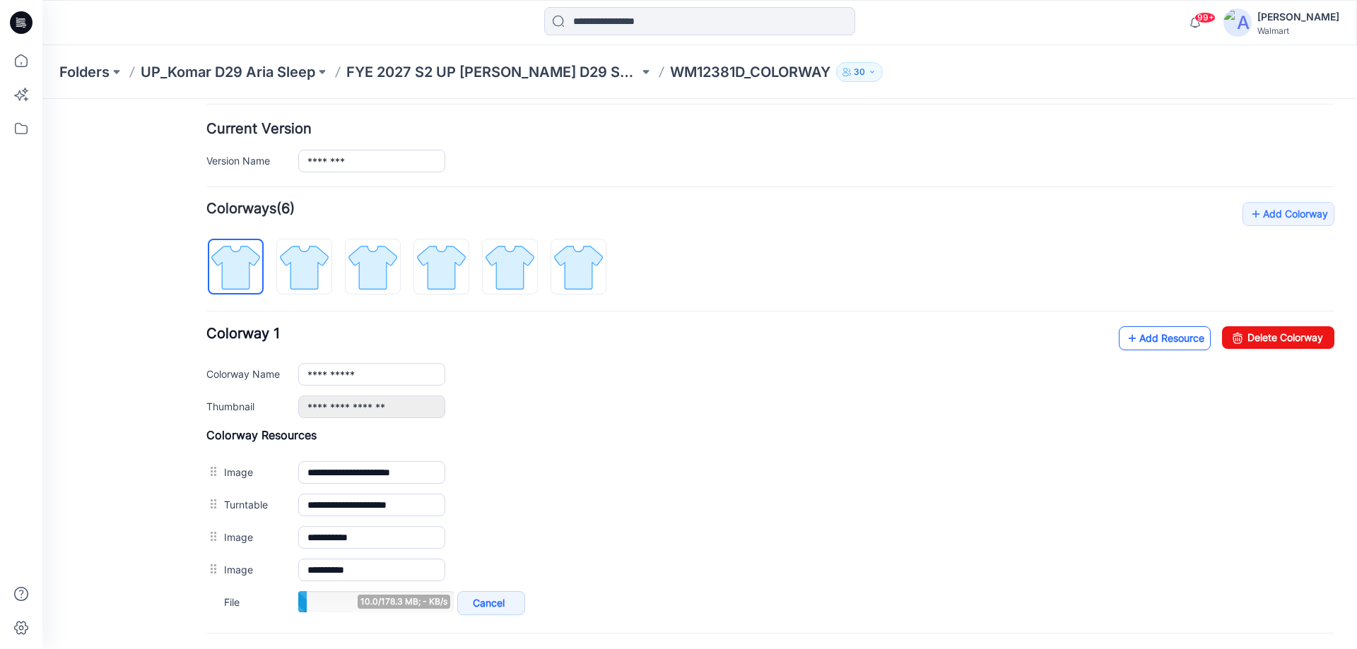
click at [1168, 343] on link "Add Resource" at bounding box center [1165, 338] width 92 height 24
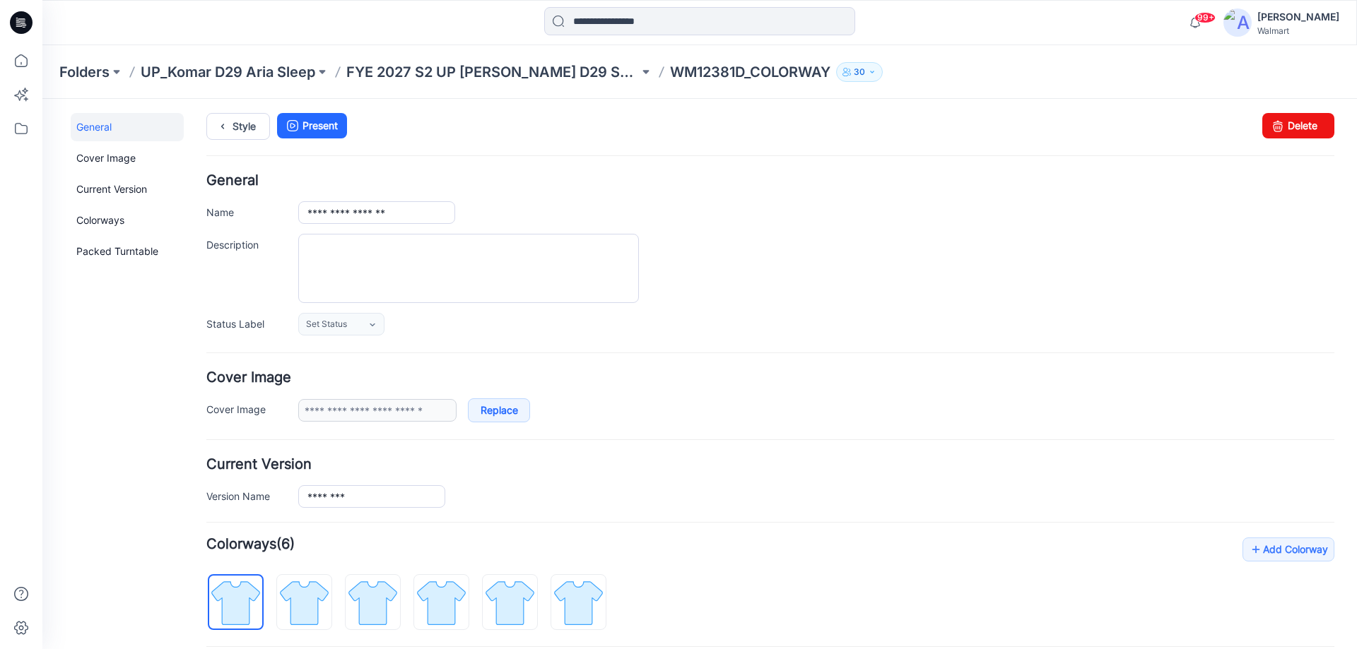
scroll to position [0, 0]
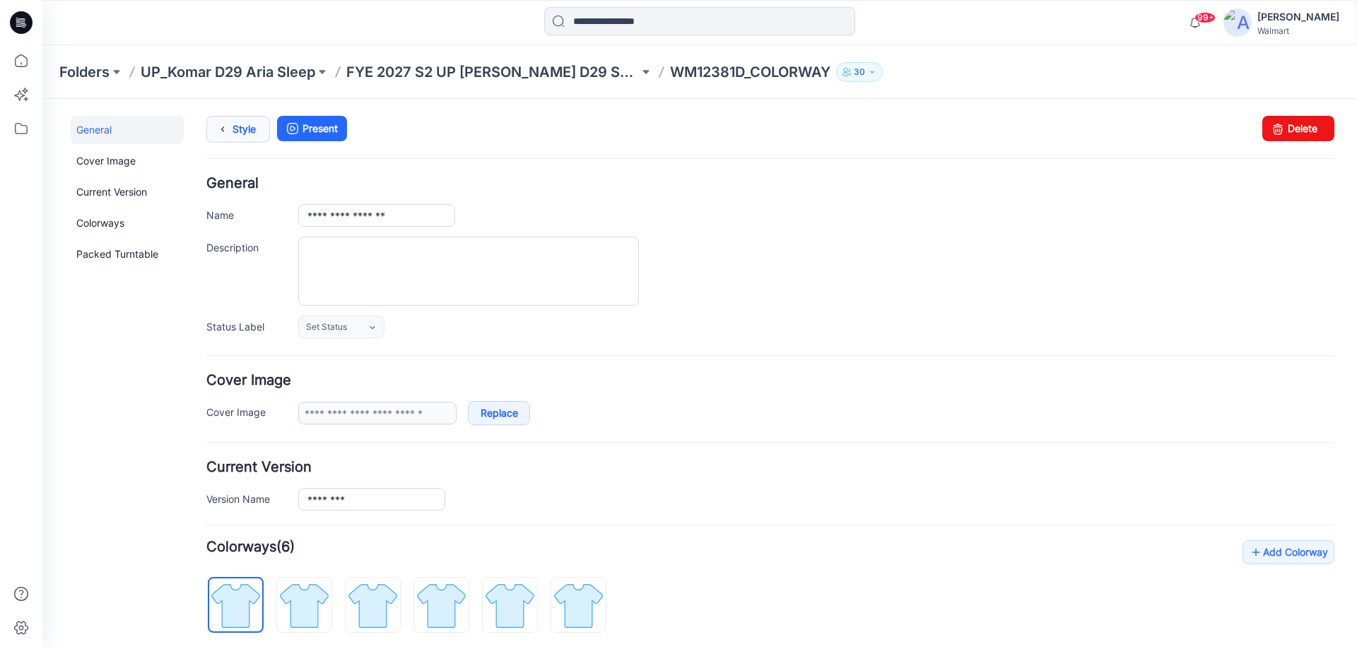
click at [243, 136] on link "Style" at bounding box center [238, 129] width 64 height 27
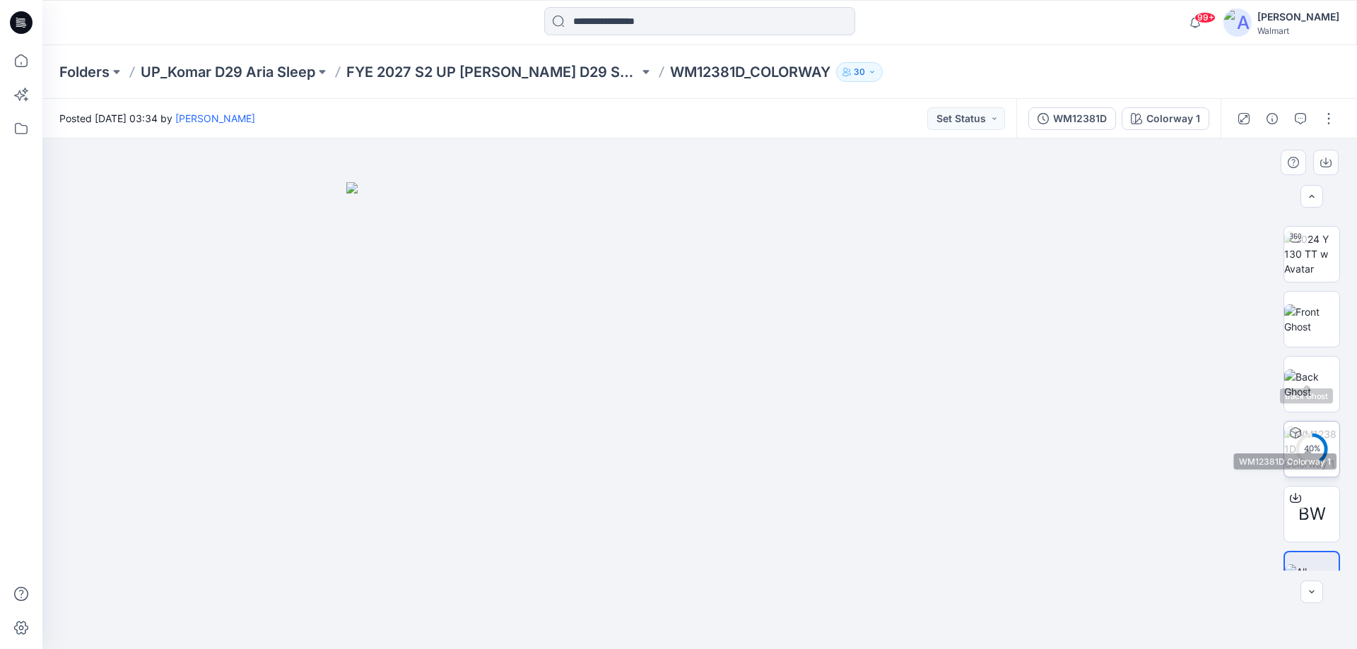
scroll to position [93, 0]
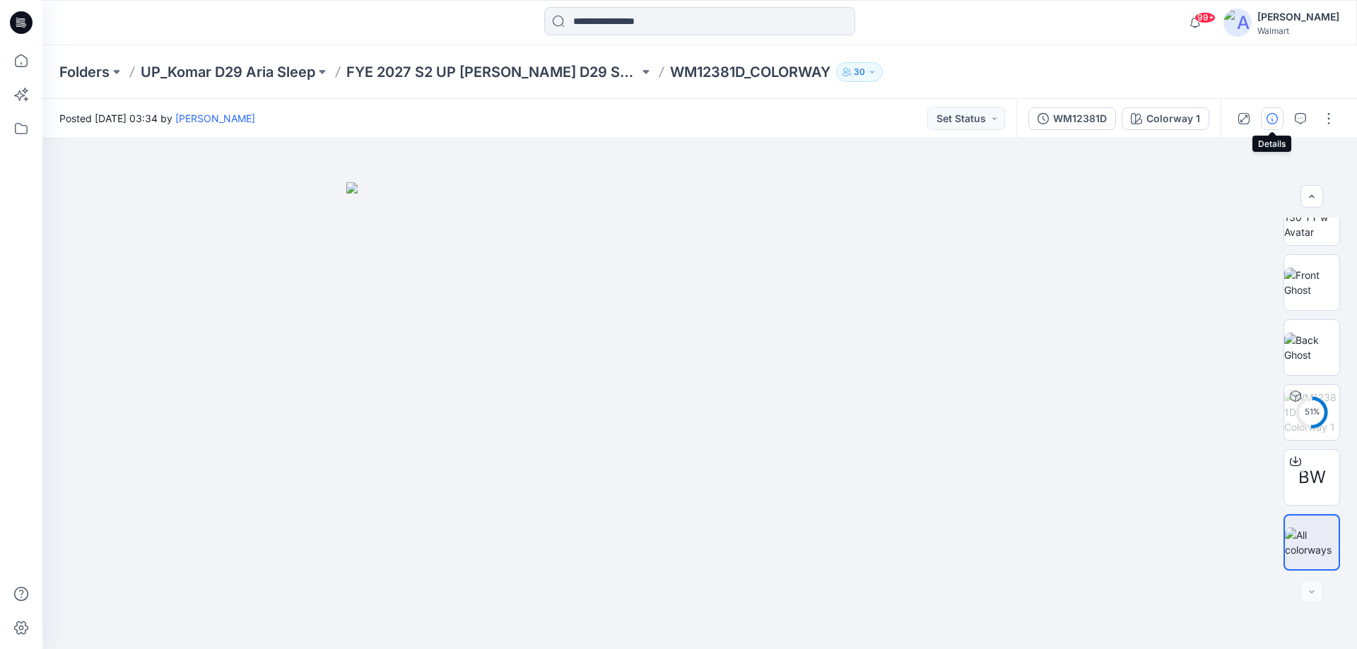
click at [1274, 119] on icon "button" at bounding box center [1271, 118] width 11 height 11
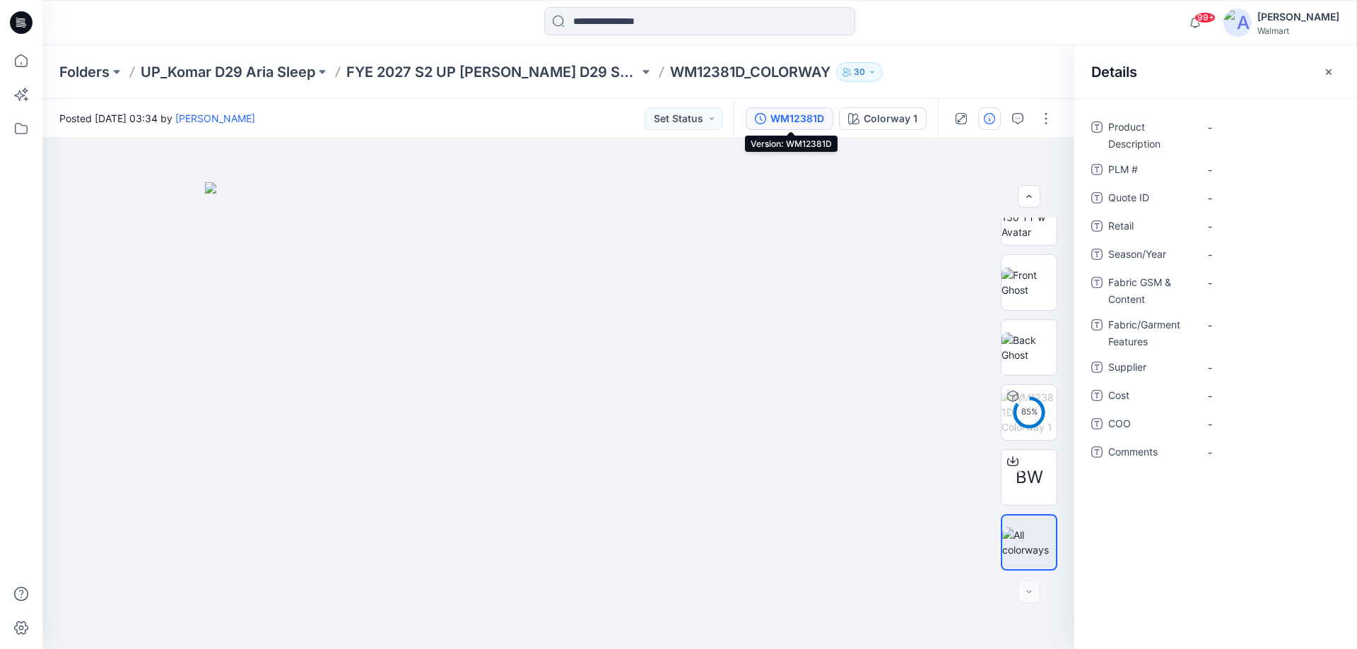
click at [817, 117] on div "WM12381D" at bounding box center [797, 119] width 54 height 16
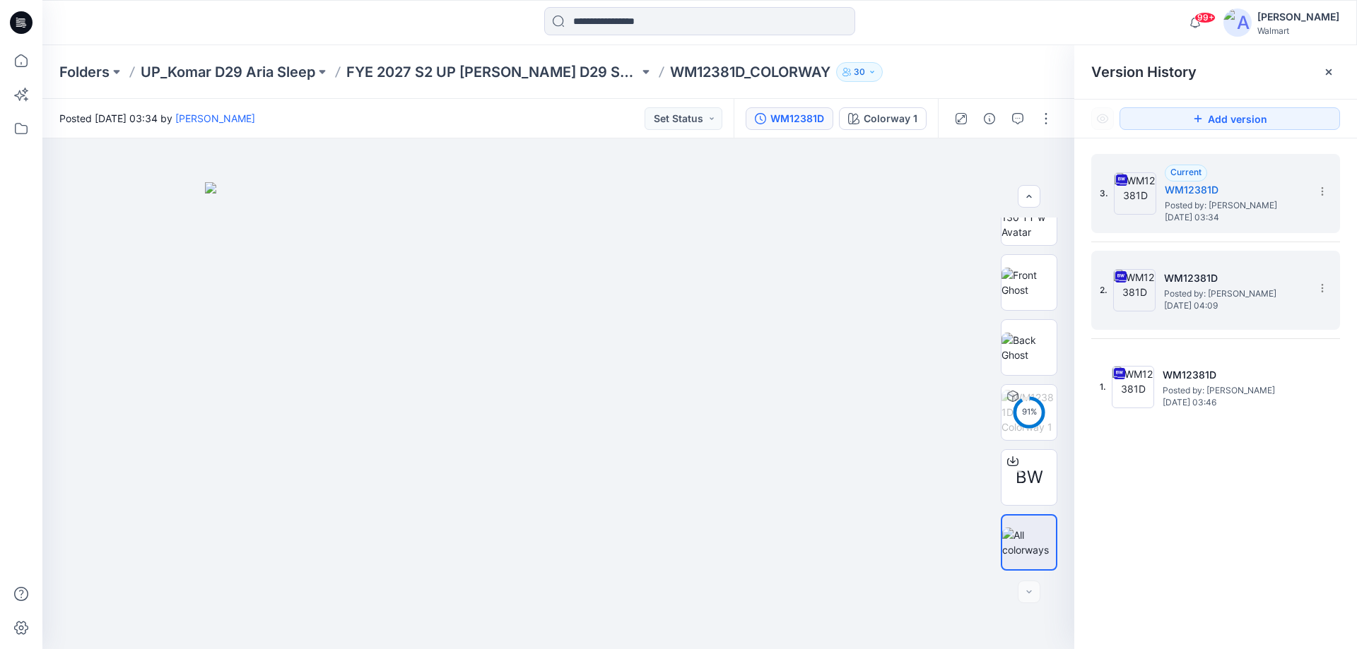
click at [1191, 288] on span "Posted by: [PERSON_NAME]" at bounding box center [1234, 294] width 141 height 14
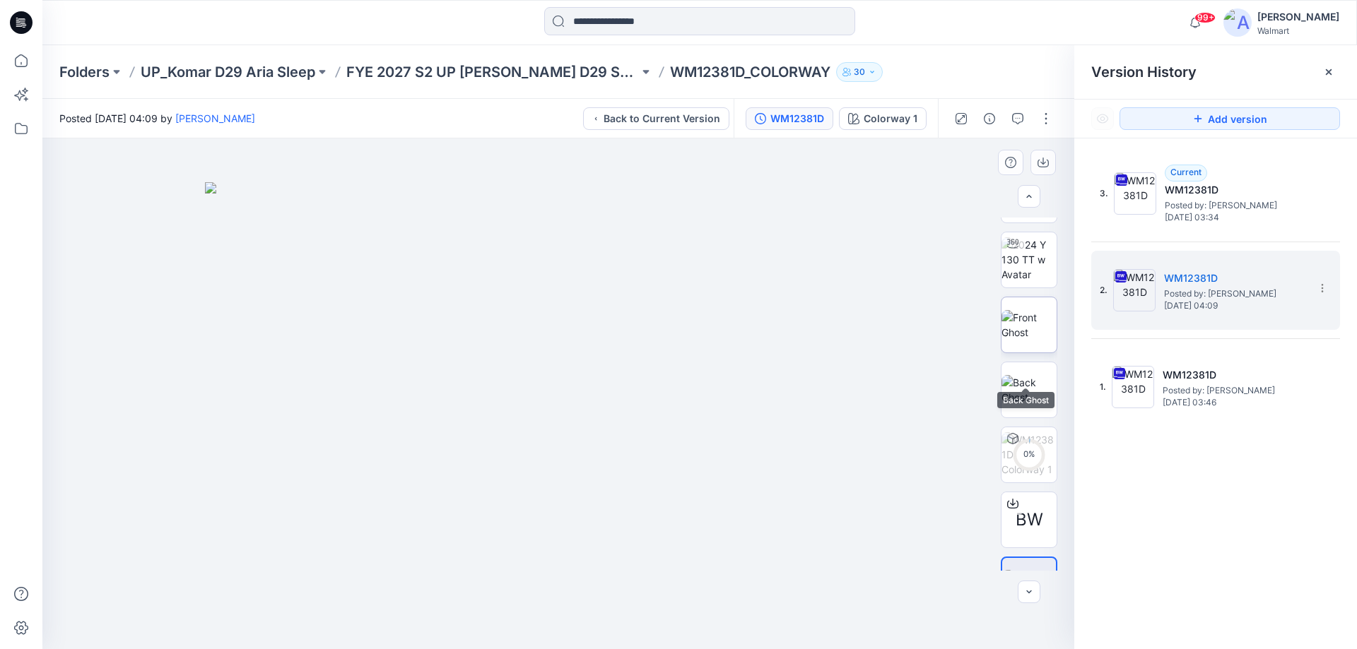
scroll to position [0, 0]
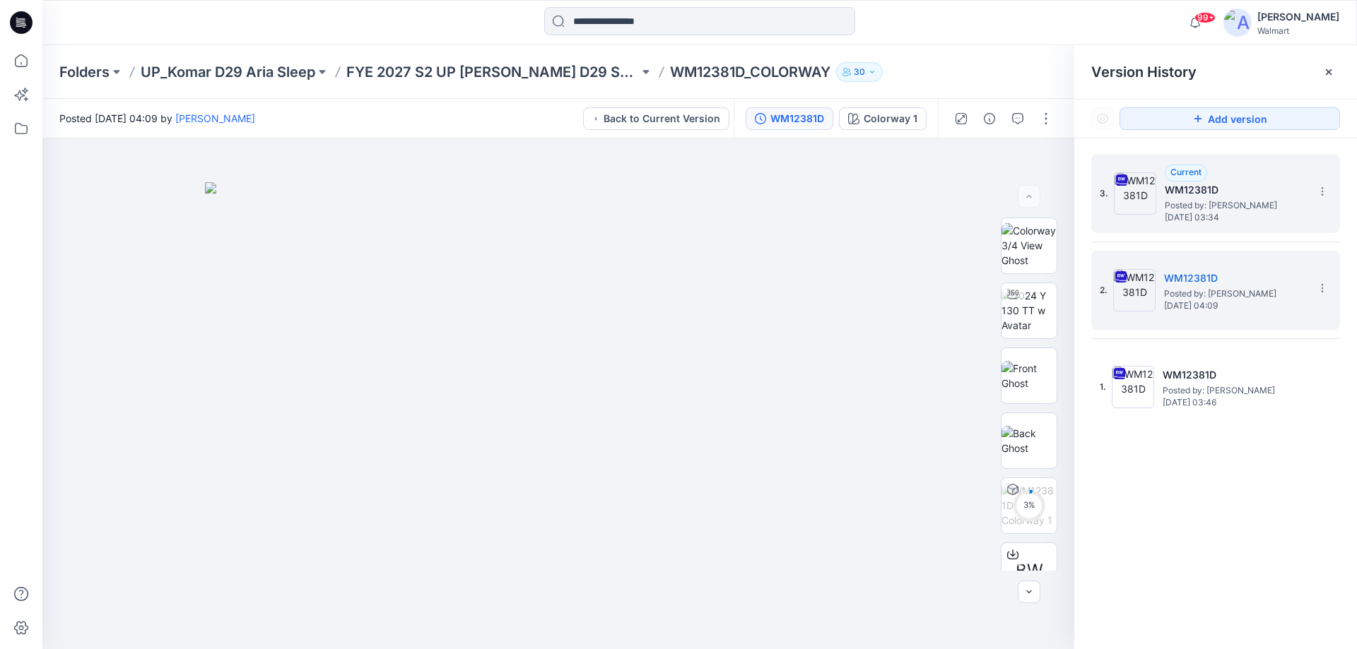
click at [1185, 199] on span "Posted by: [PERSON_NAME]" at bounding box center [1235, 206] width 141 height 14
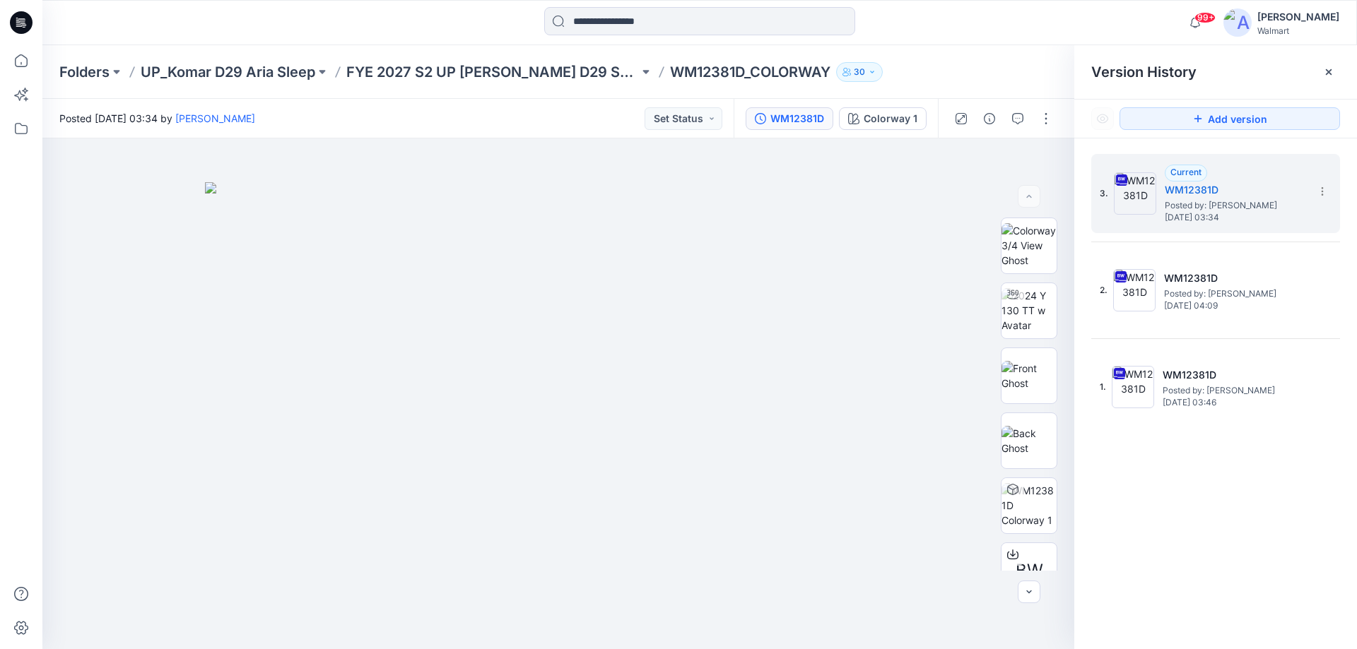
click at [27, 25] on icon at bounding box center [21, 22] width 23 height 23
